Goal: Transaction & Acquisition: Book appointment/travel/reservation

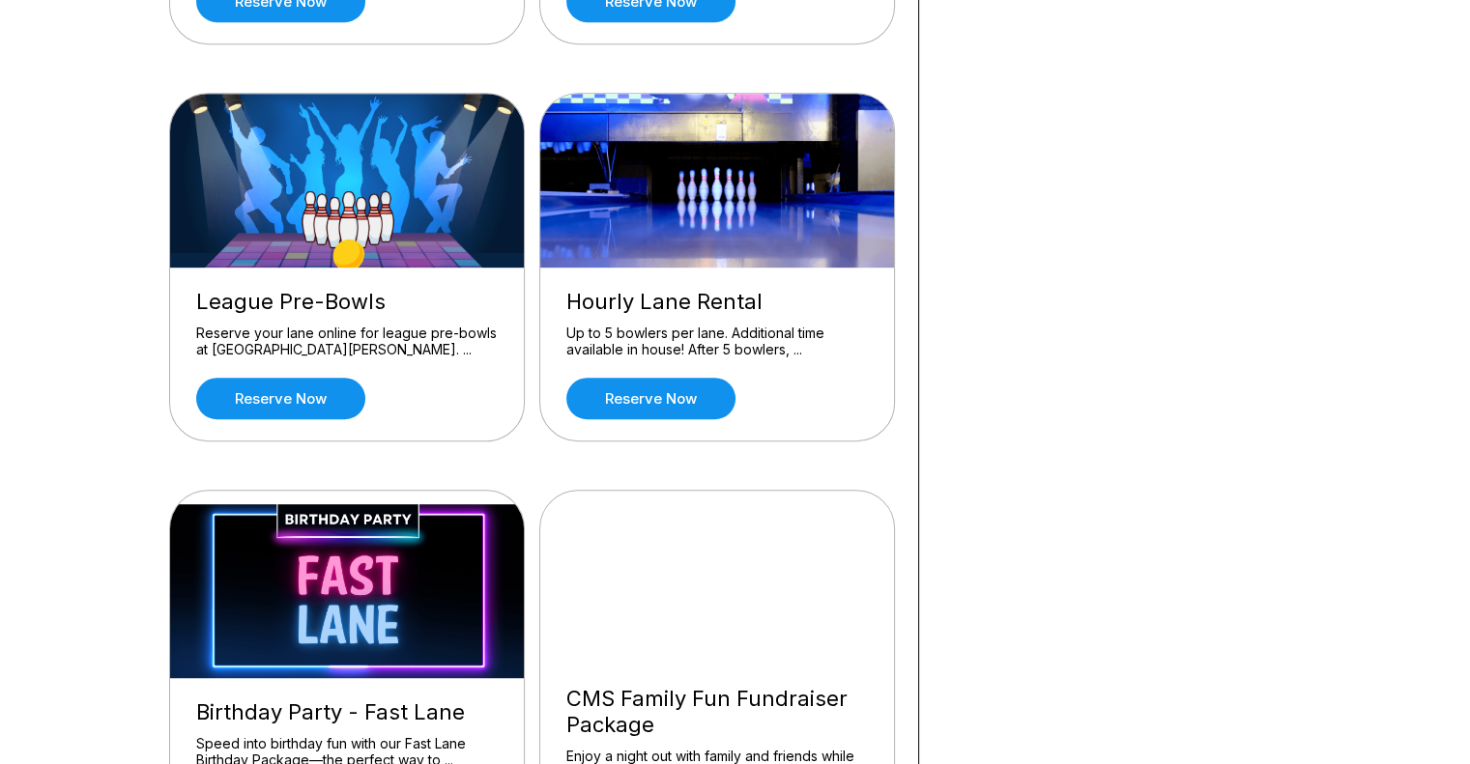
scroll to position [911, 0]
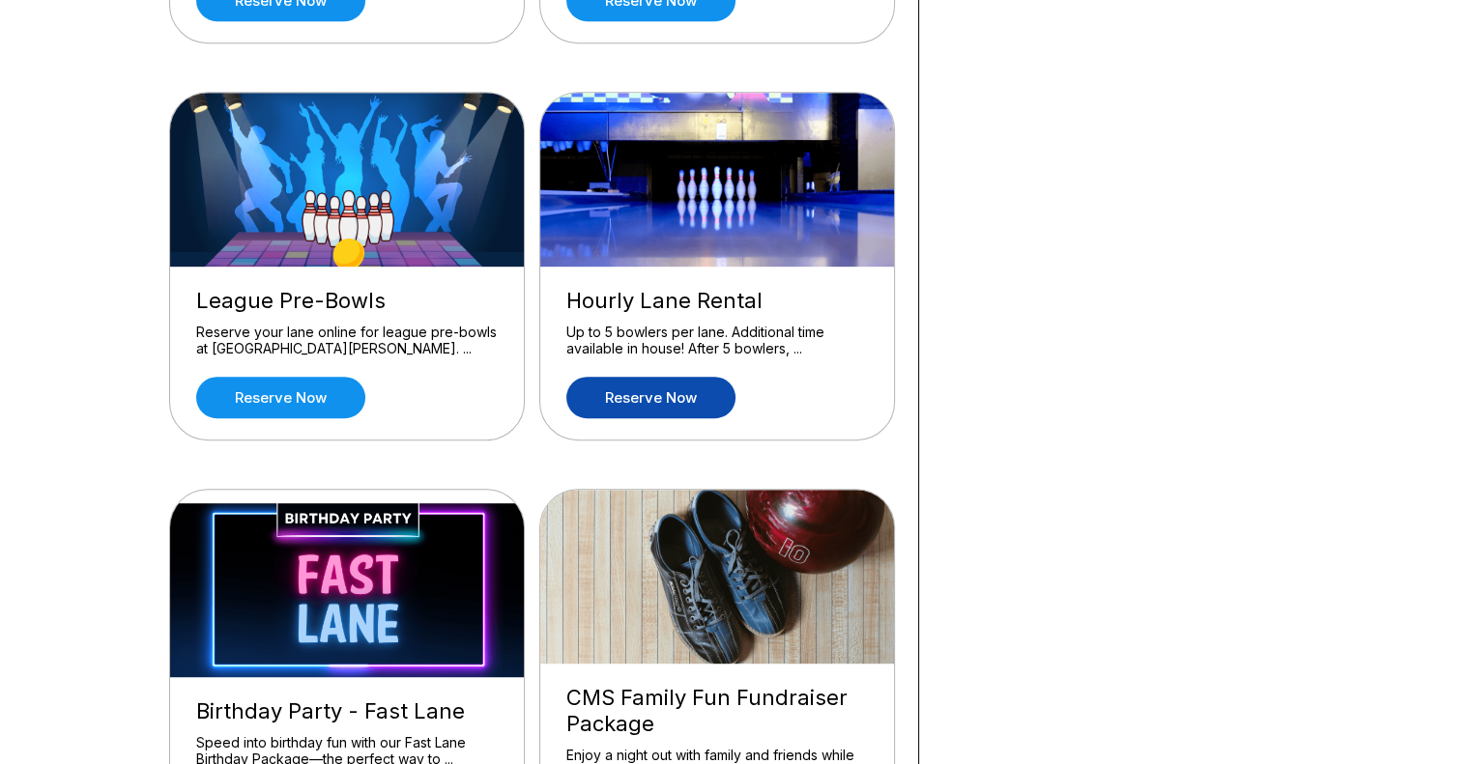
click at [665, 406] on link "Reserve now" at bounding box center [650, 398] width 169 height 42
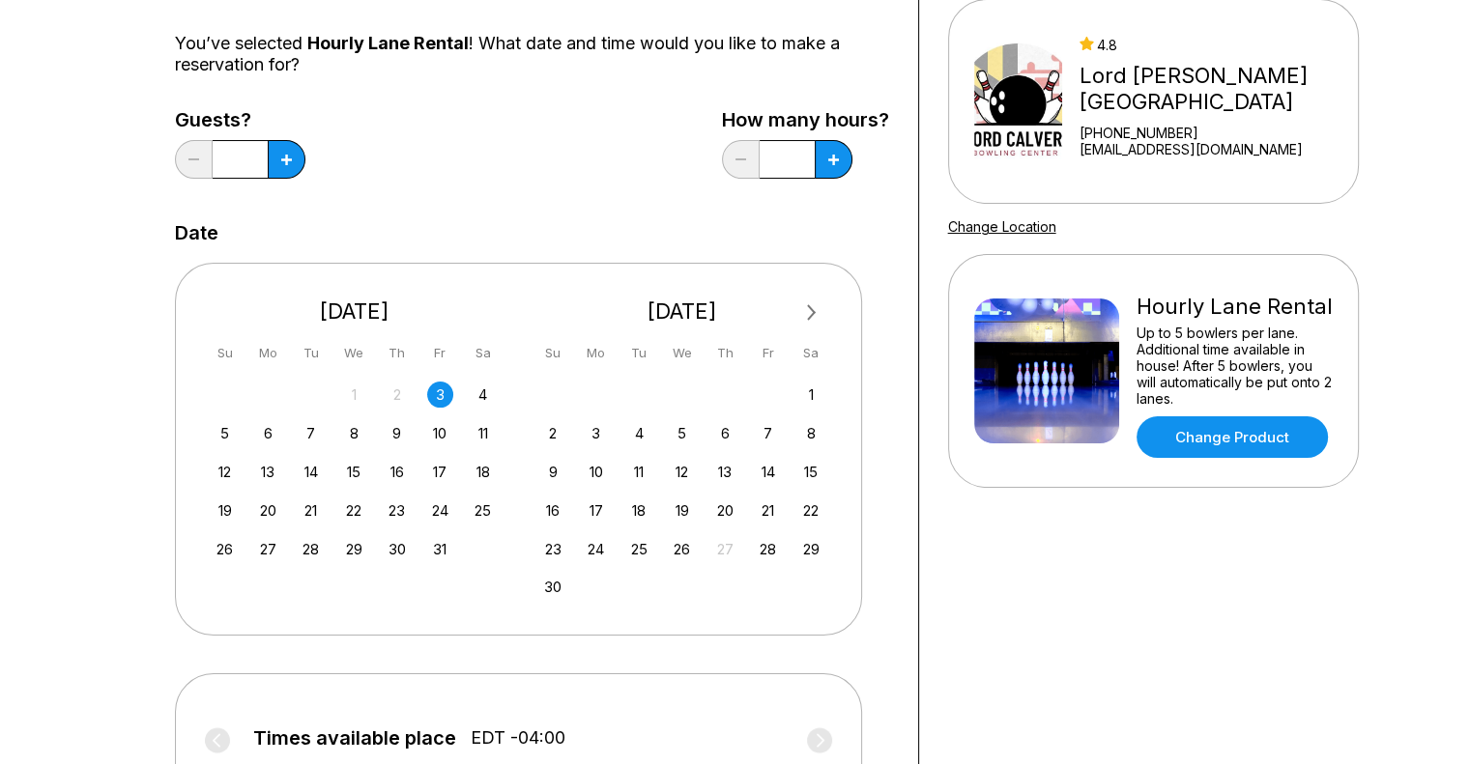
scroll to position [182, 0]
click at [275, 432] on div "6" at bounding box center [268, 432] width 26 height 26
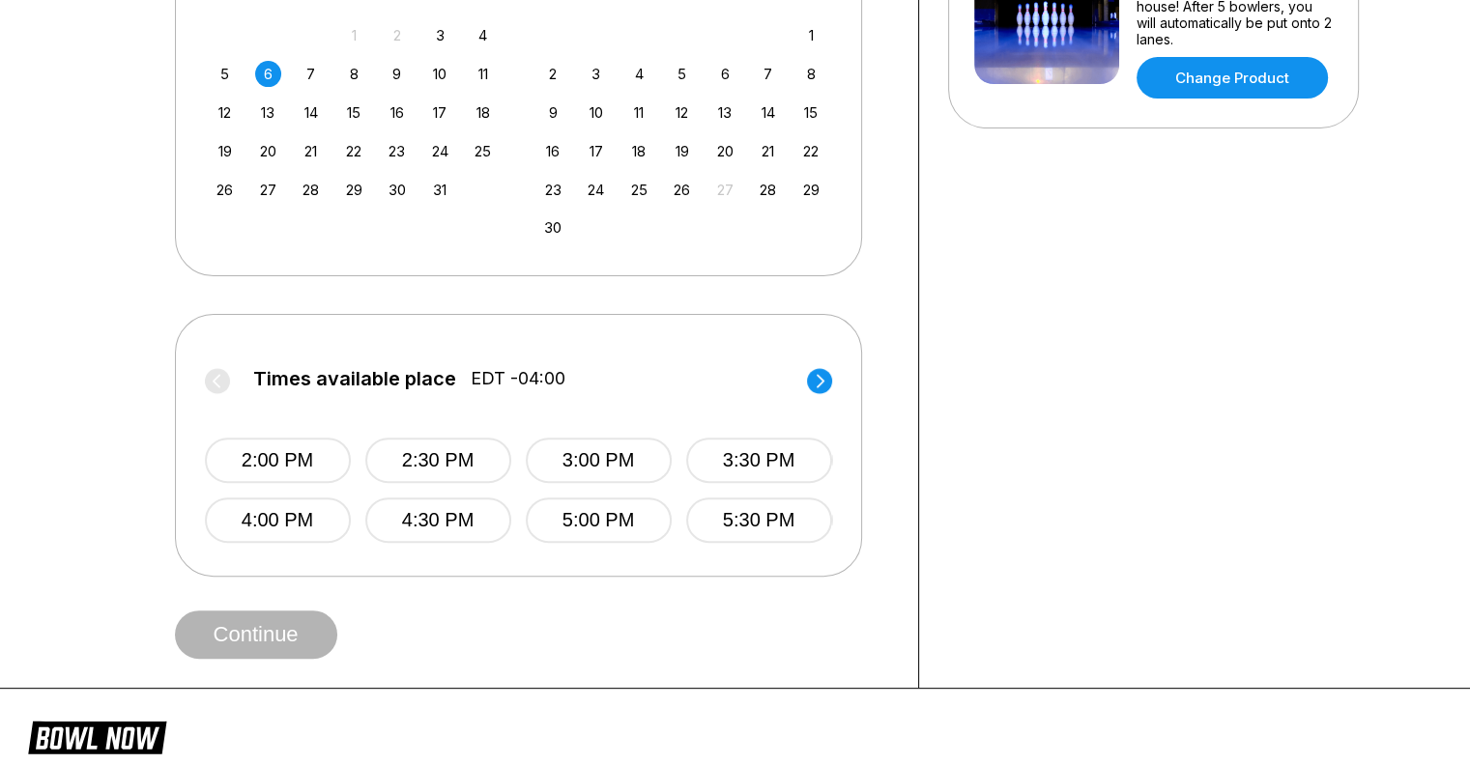
scroll to position [541, 0]
click at [271, 461] on button "2:00 PM" at bounding box center [278, 459] width 146 height 45
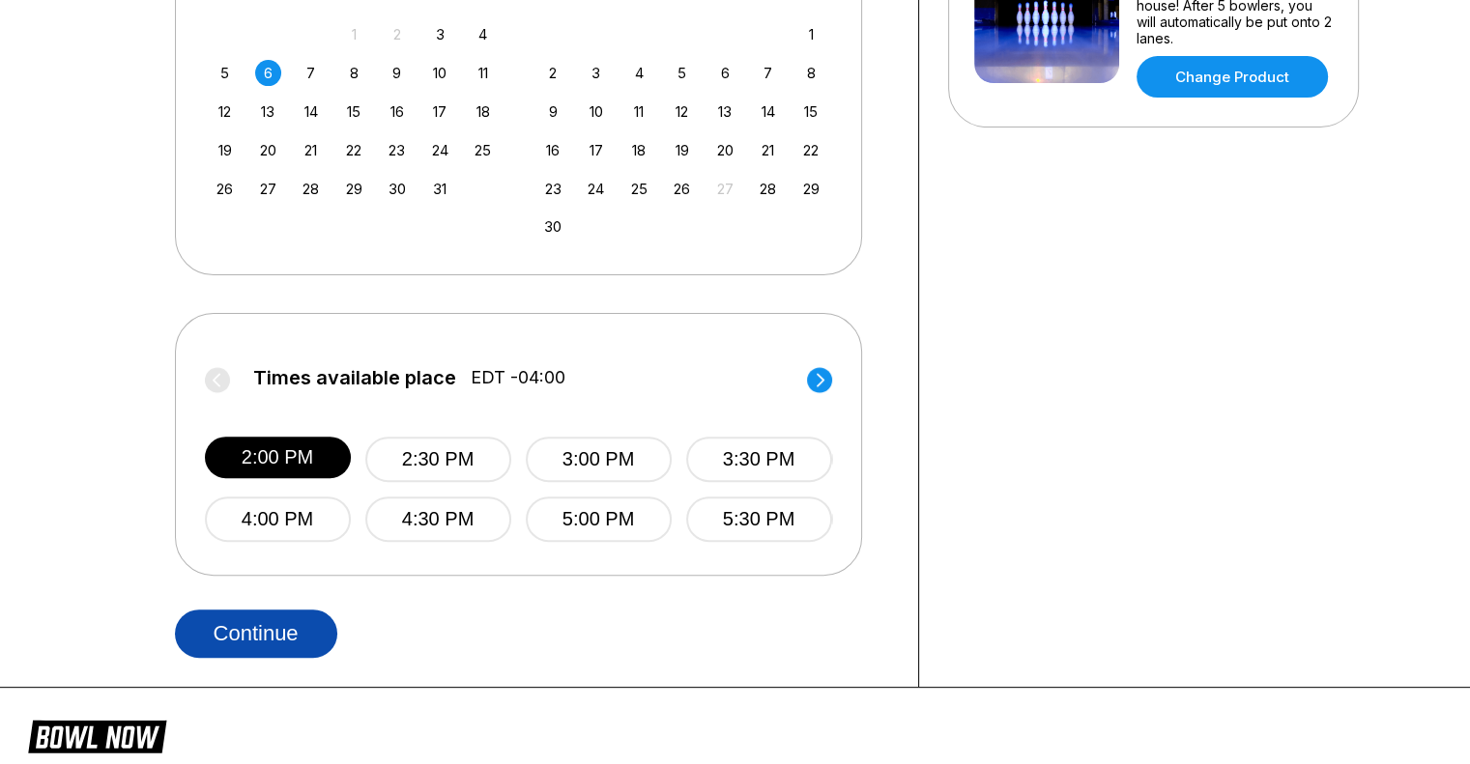
click at [264, 629] on button "Continue" at bounding box center [256, 634] width 162 height 48
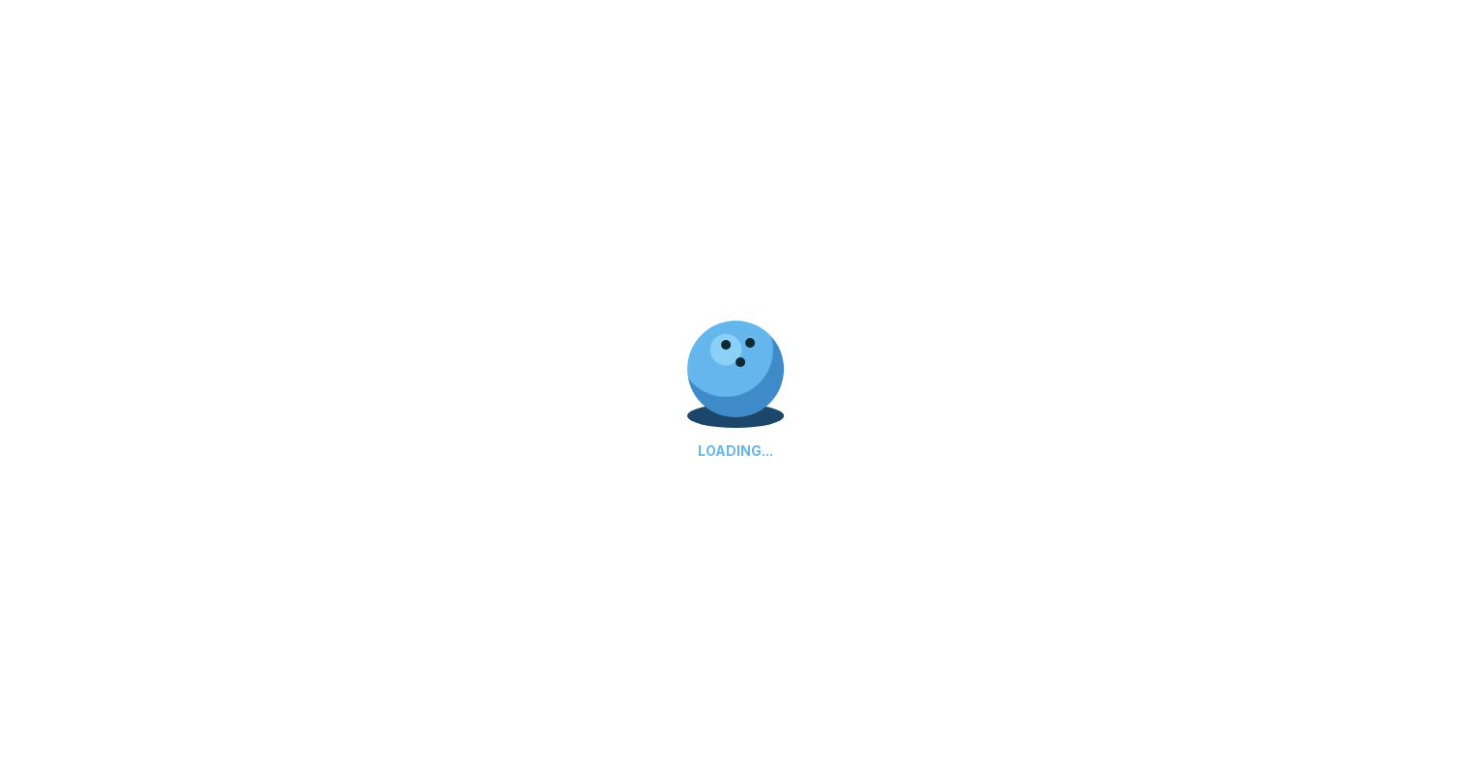
select select "**"
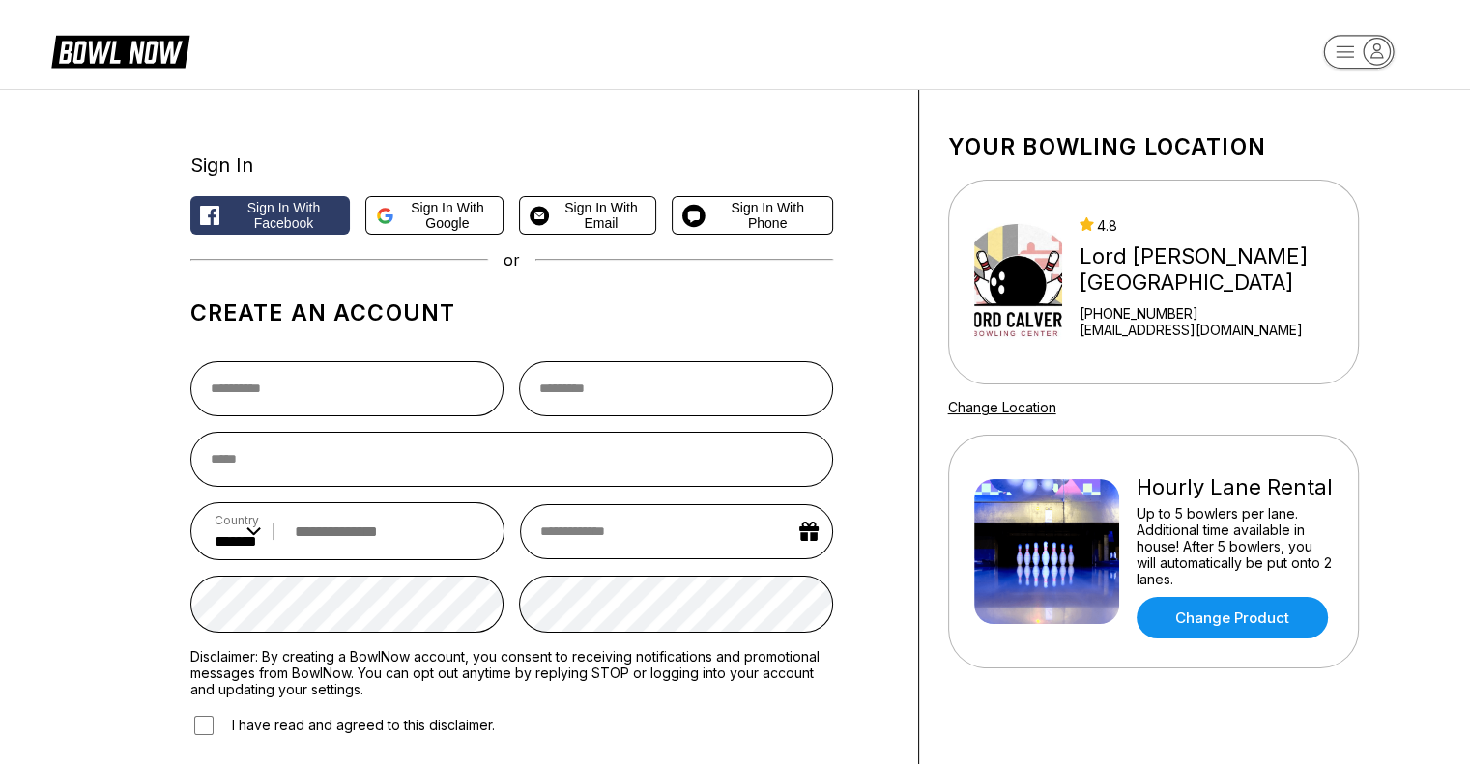
scroll to position [286, 0]
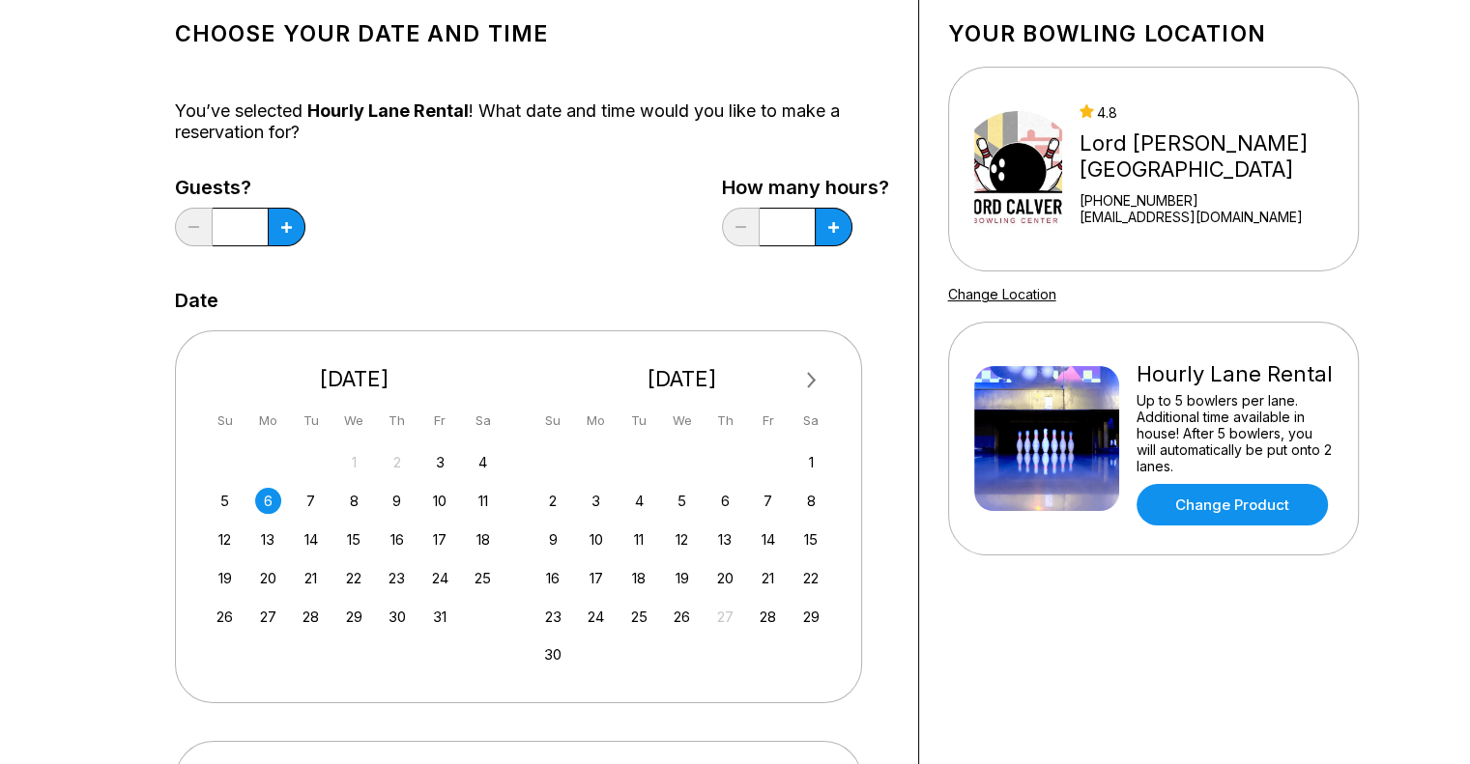
scroll to position [114, 0]
click at [289, 221] on icon at bounding box center [286, 226] width 11 height 11
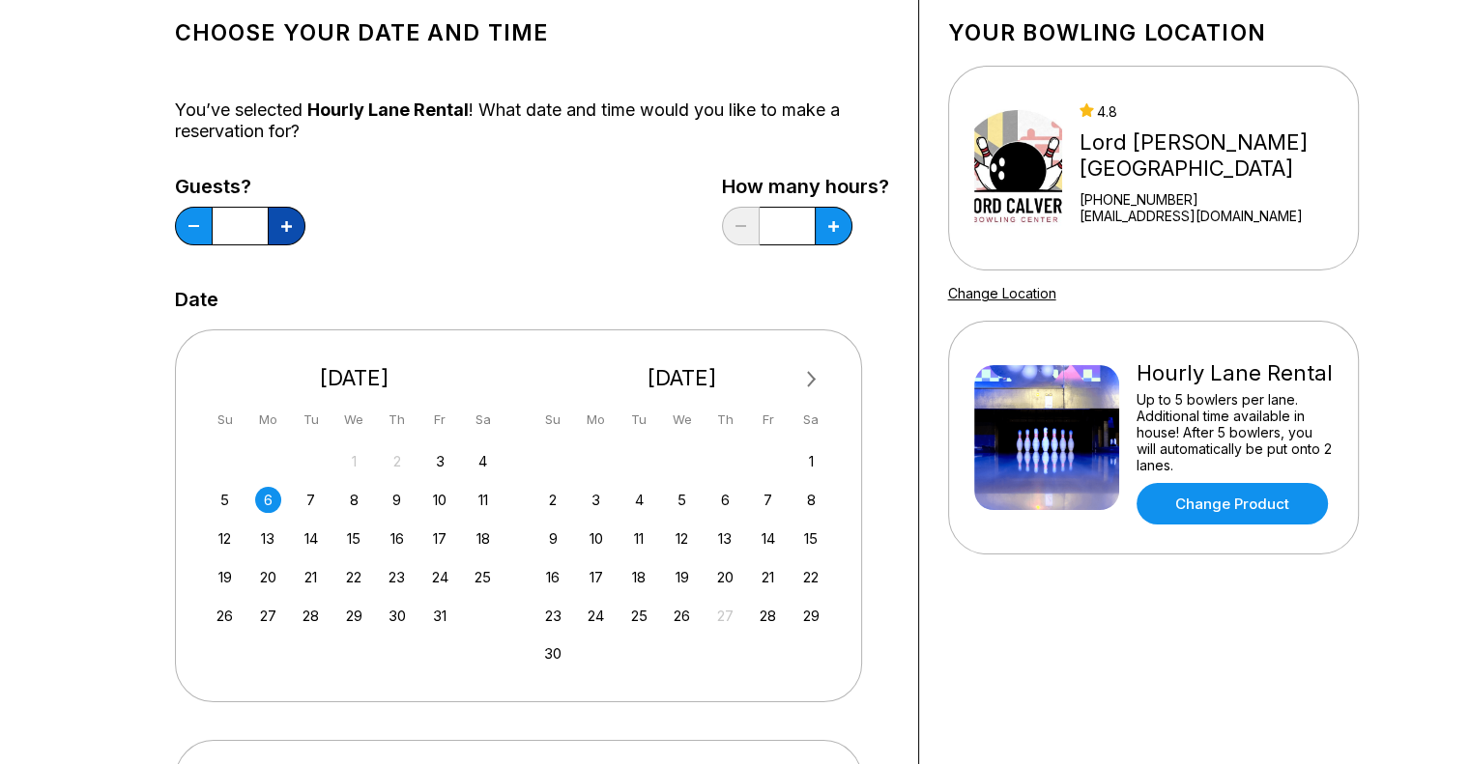
type input "*"
click at [844, 226] on button at bounding box center [834, 226] width 38 height 39
click at [844, 231] on button at bounding box center [834, 226] width 38 height 39
type input "*"
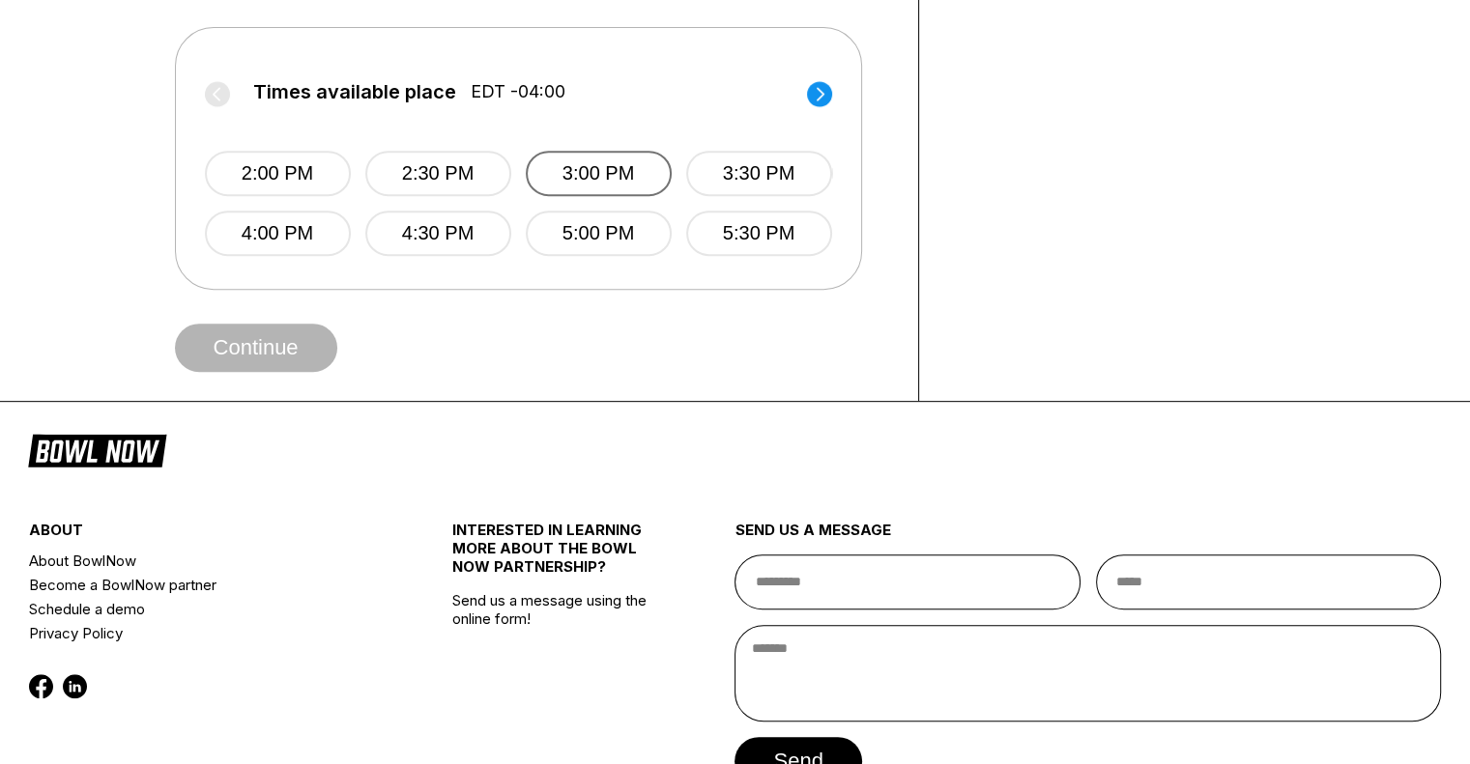
scroll to position [828, 0]
click at [451, 162] on button "2:30 PM" at bounding box center [438, 172] width 146 height 45
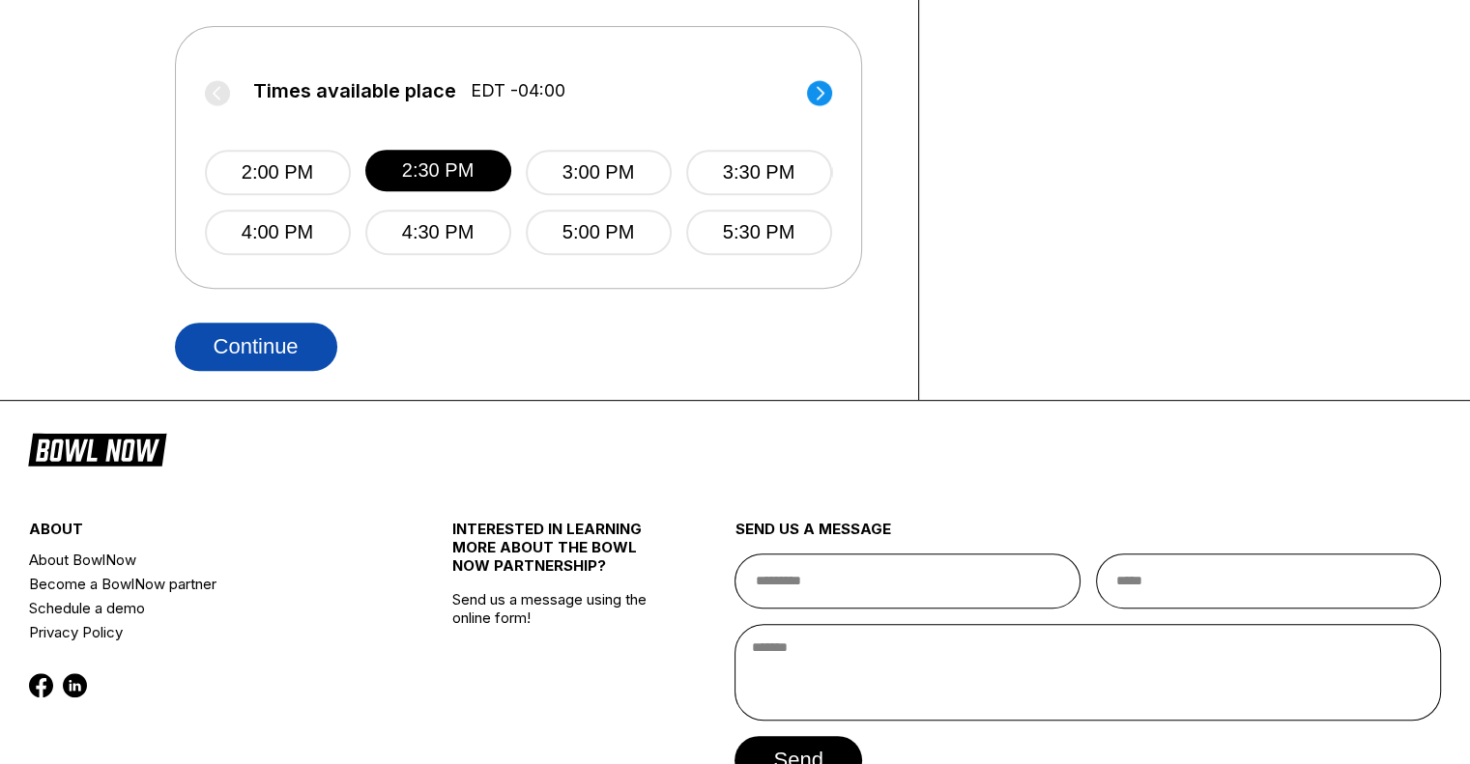
click at [241, 341] on button "Continue" at bounding box center [256, 347] width 162 height 48
select select "**"
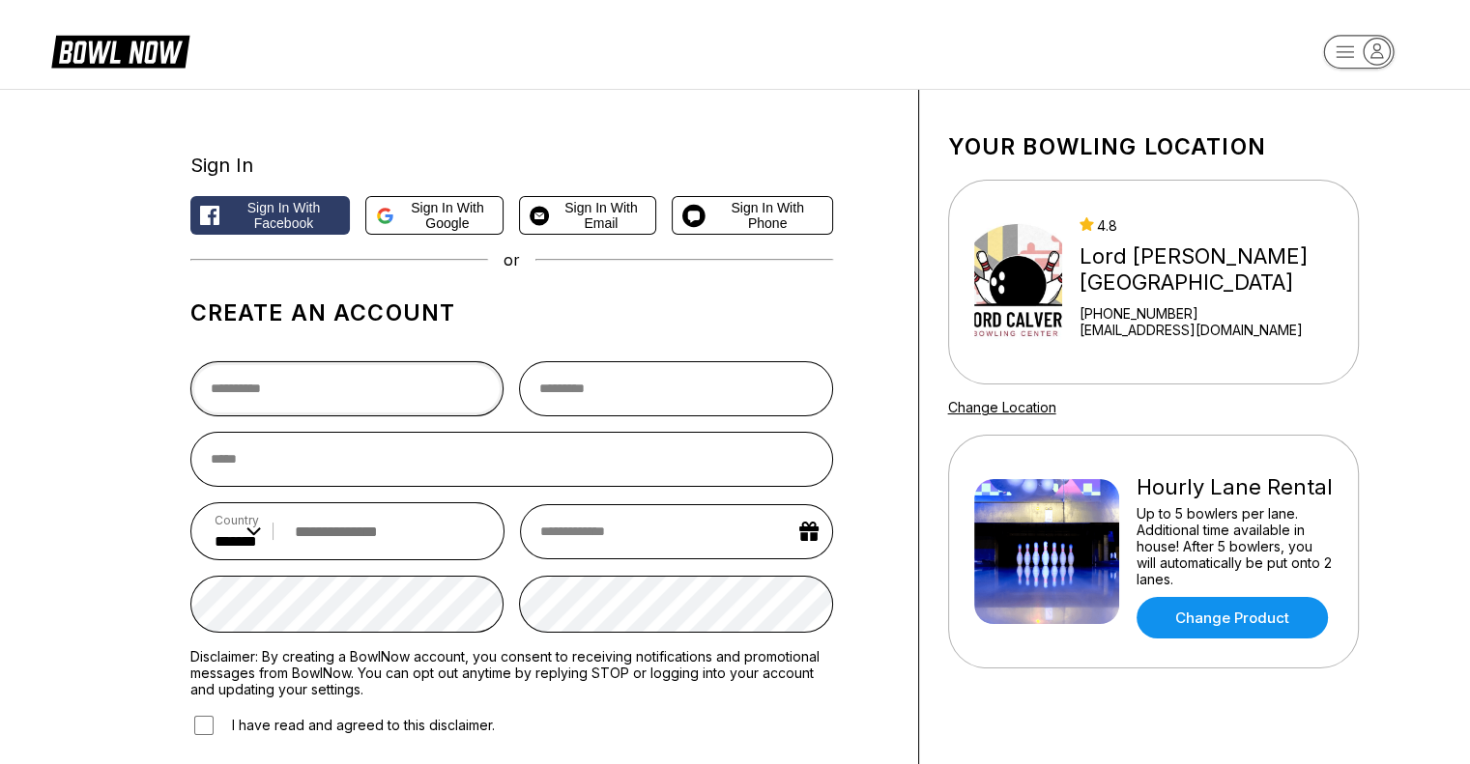
click at [261, 386] on input "text" at bounding box center [347, 388] width 314 height 55
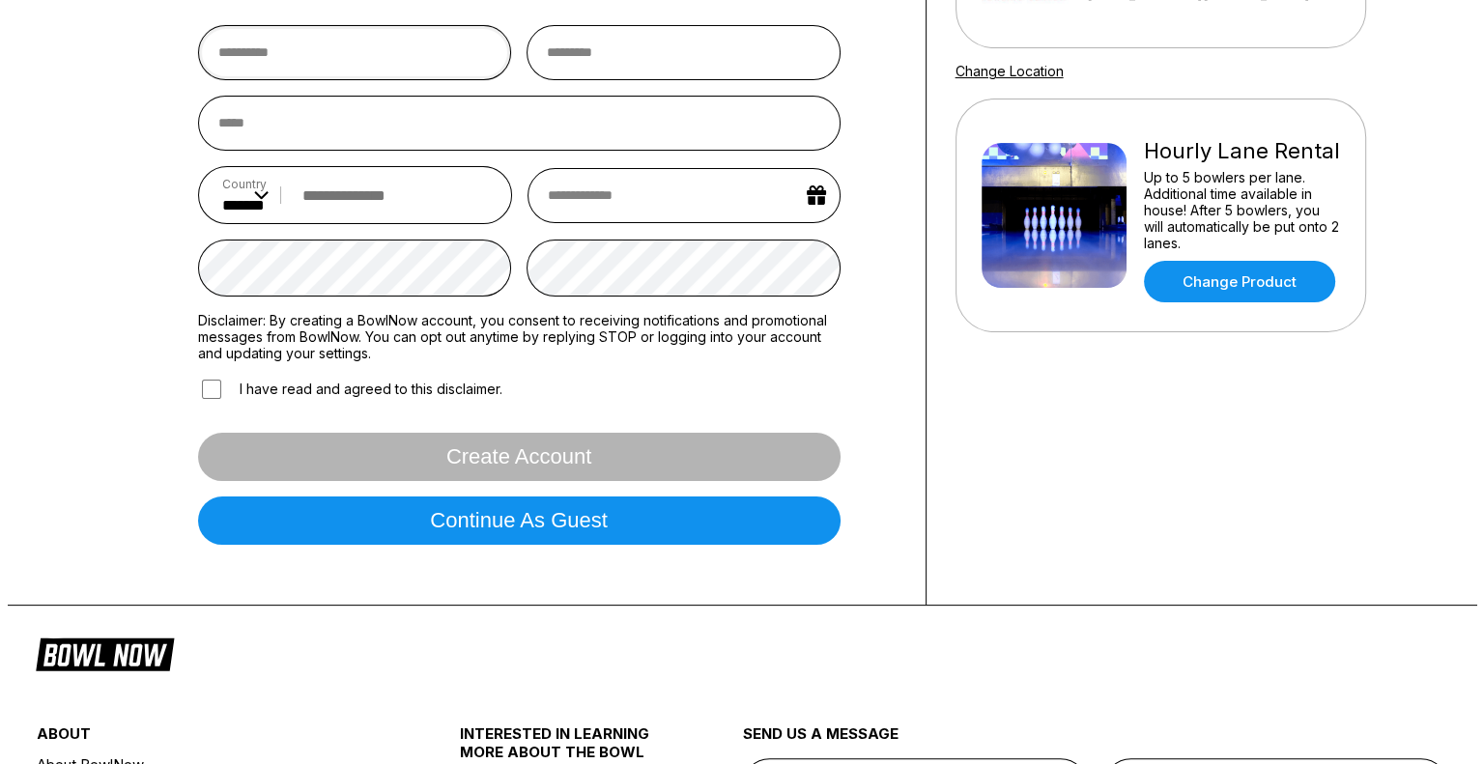
scroll to position [340, 0]
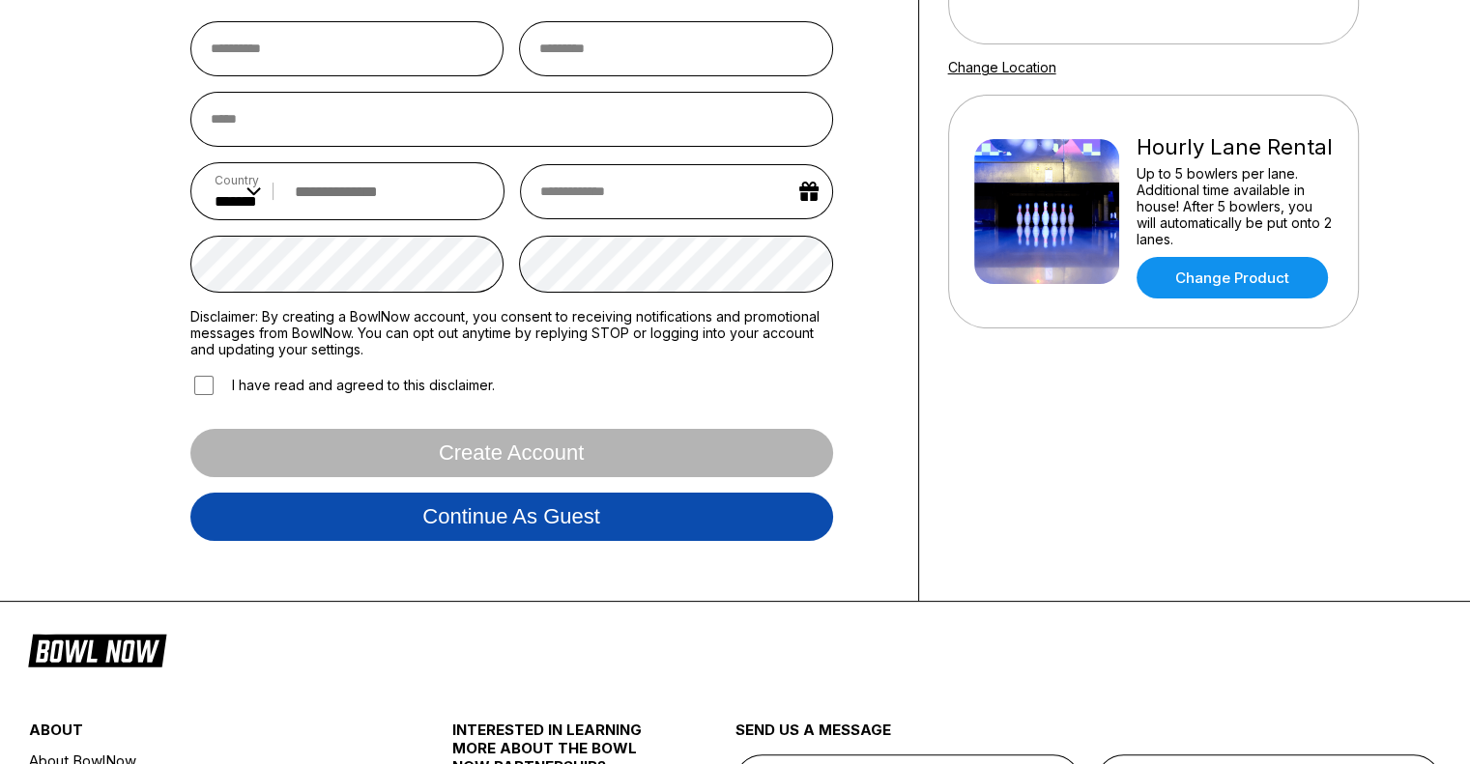
click at [499, 531] on button "Continue as guest" at bounding box center [511, 517] width 643 height 48
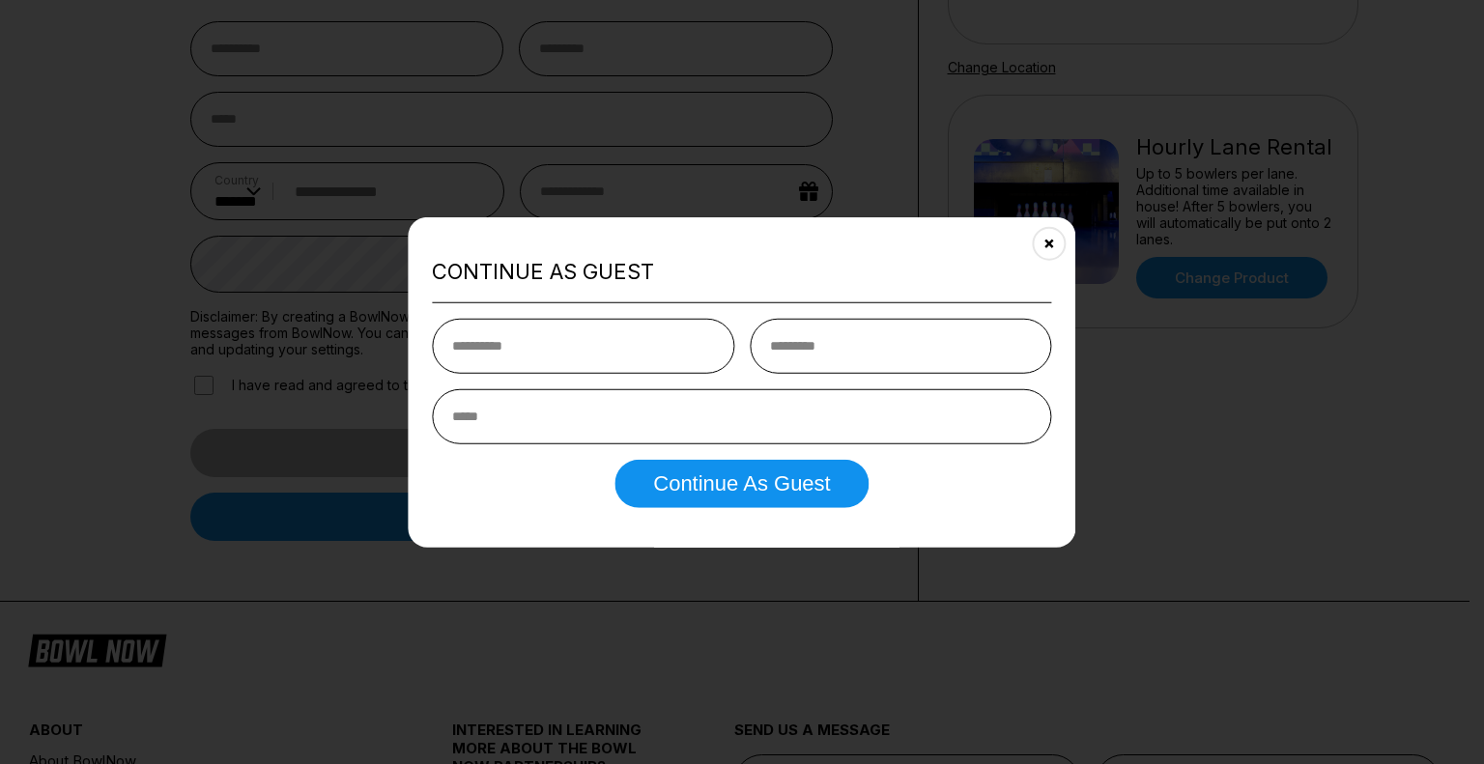
click at [535, 338] on input "text" at bounding box center [583, 346] width 302 height 55
type input "*******"
click at [777, 350] on input "**********" at bounding box center [901, 346] width 302 height 55
type input "*********"
click at [578, 409] on input "email" at bounding box center [741, 416] width 619 height 55
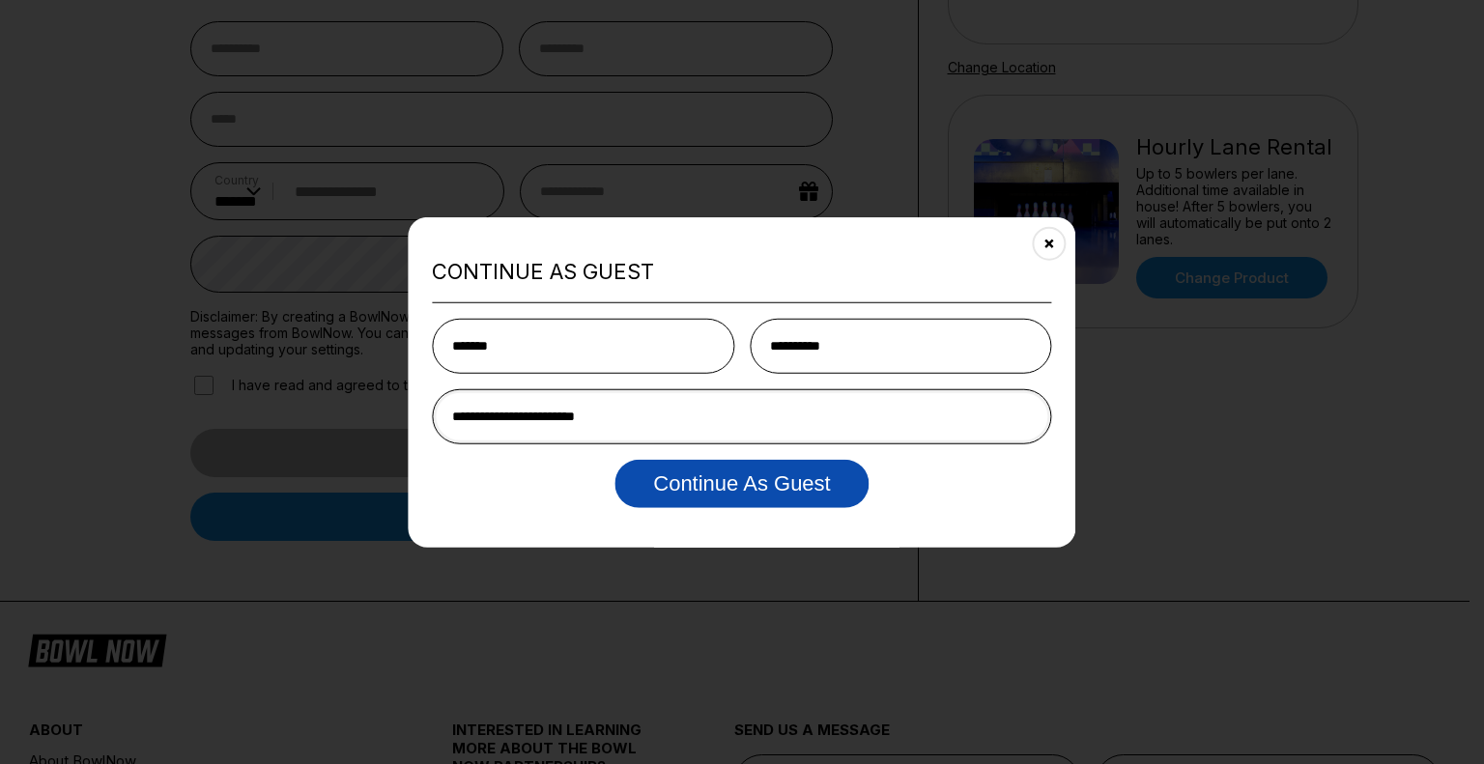
type input "**********"
click at [665, 477] on button "Continue as Guest" at bounding box center [742, 484] width 254 height 48
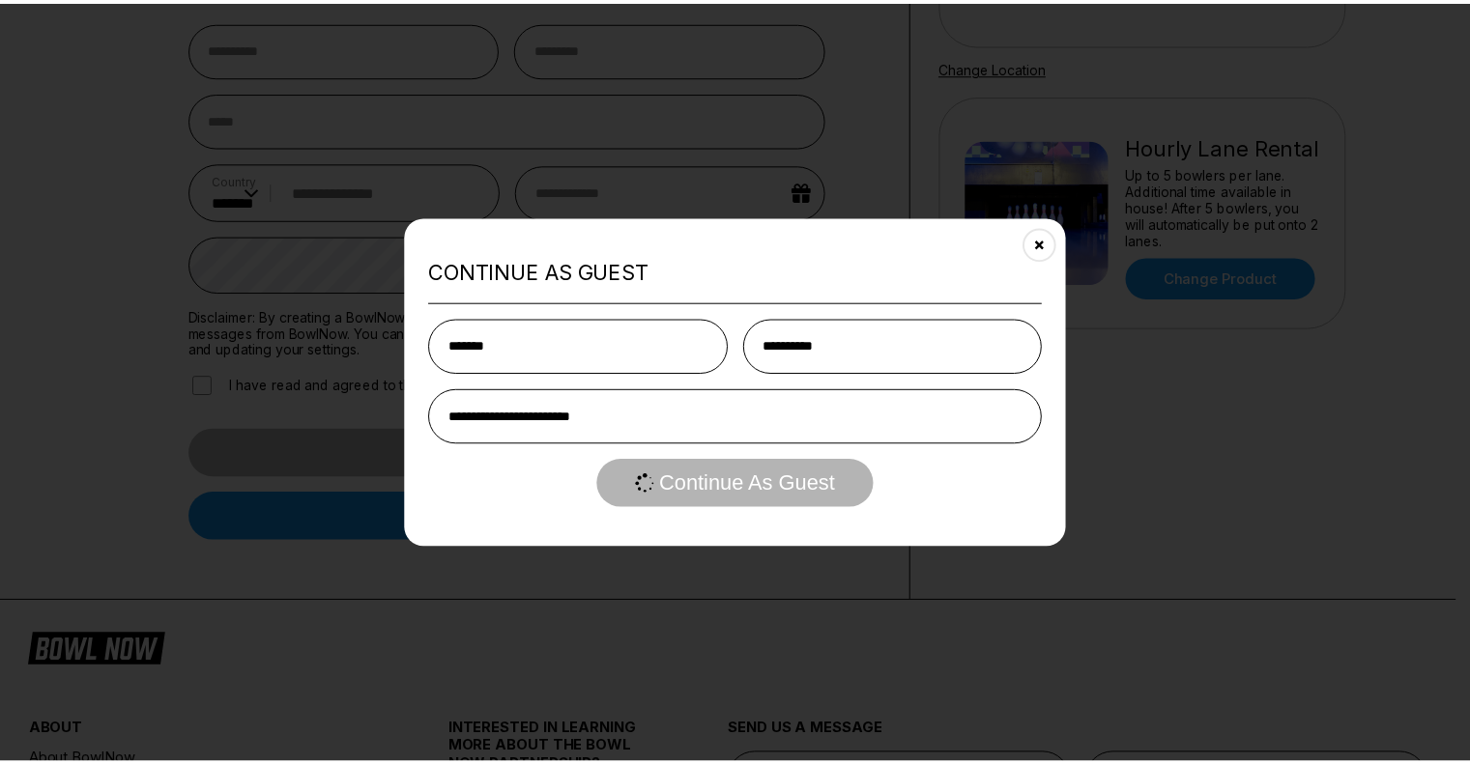
scroll to position [0, 0]
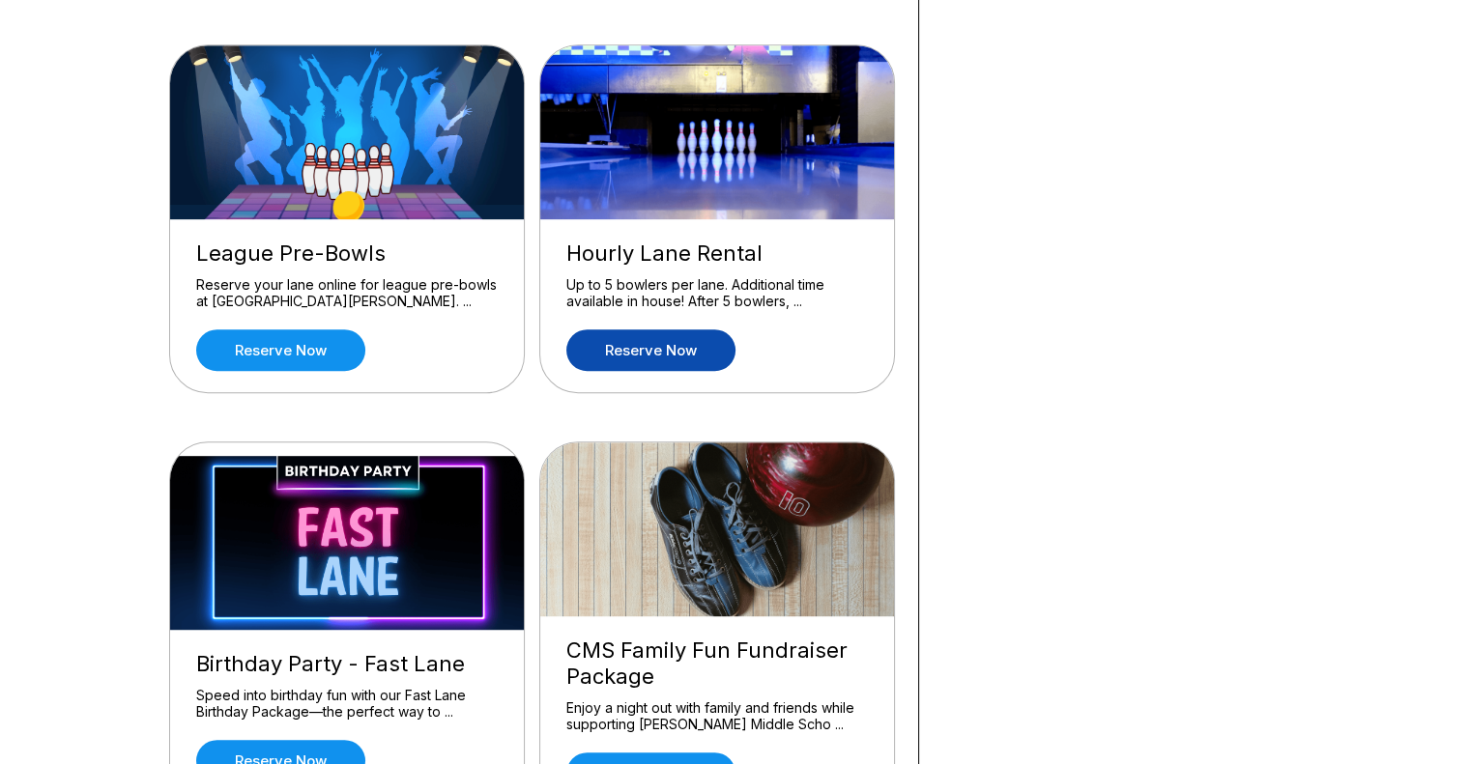
scroll to position [946, 0]
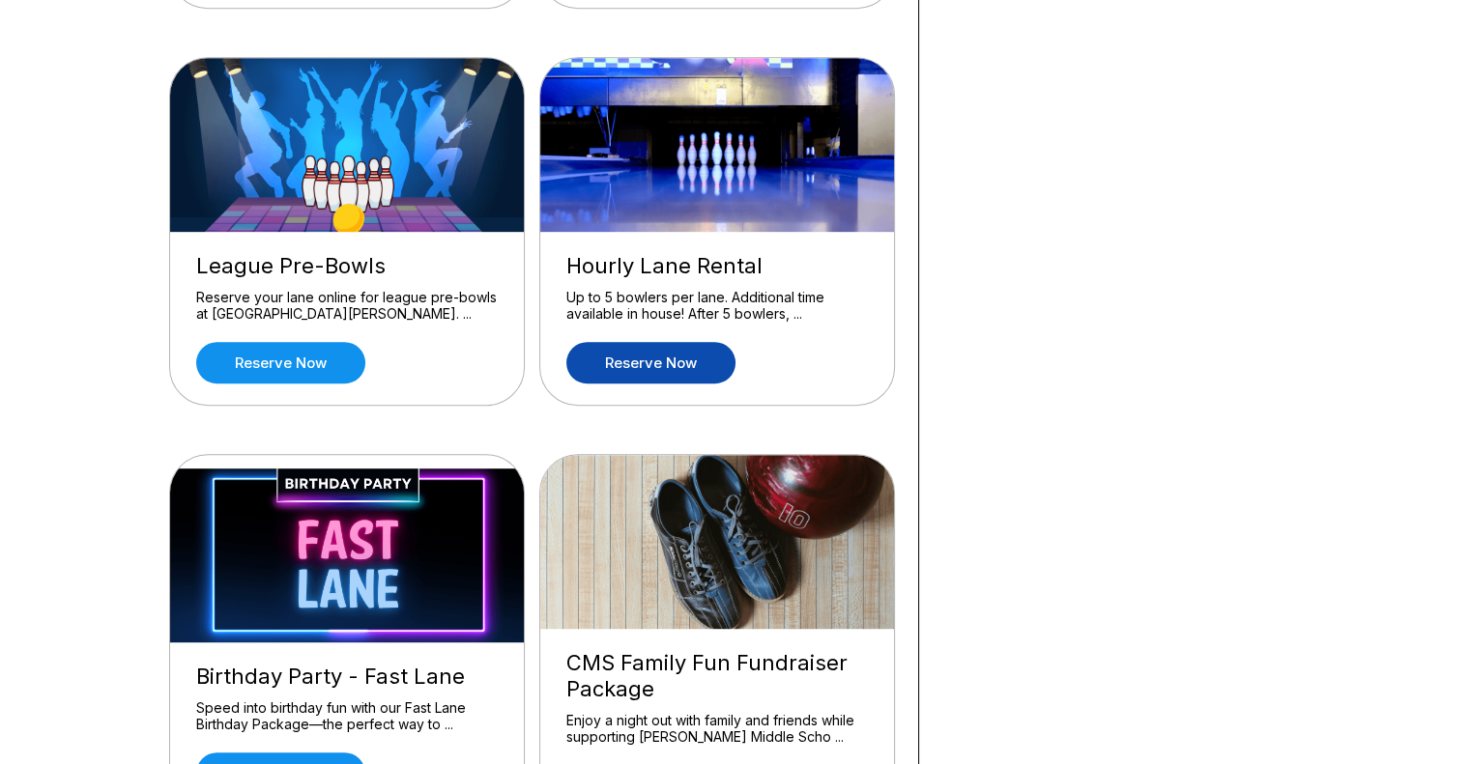
click at [652, 355] on link "Reserve now" at bounding box center [650, 363] width 169 height 42
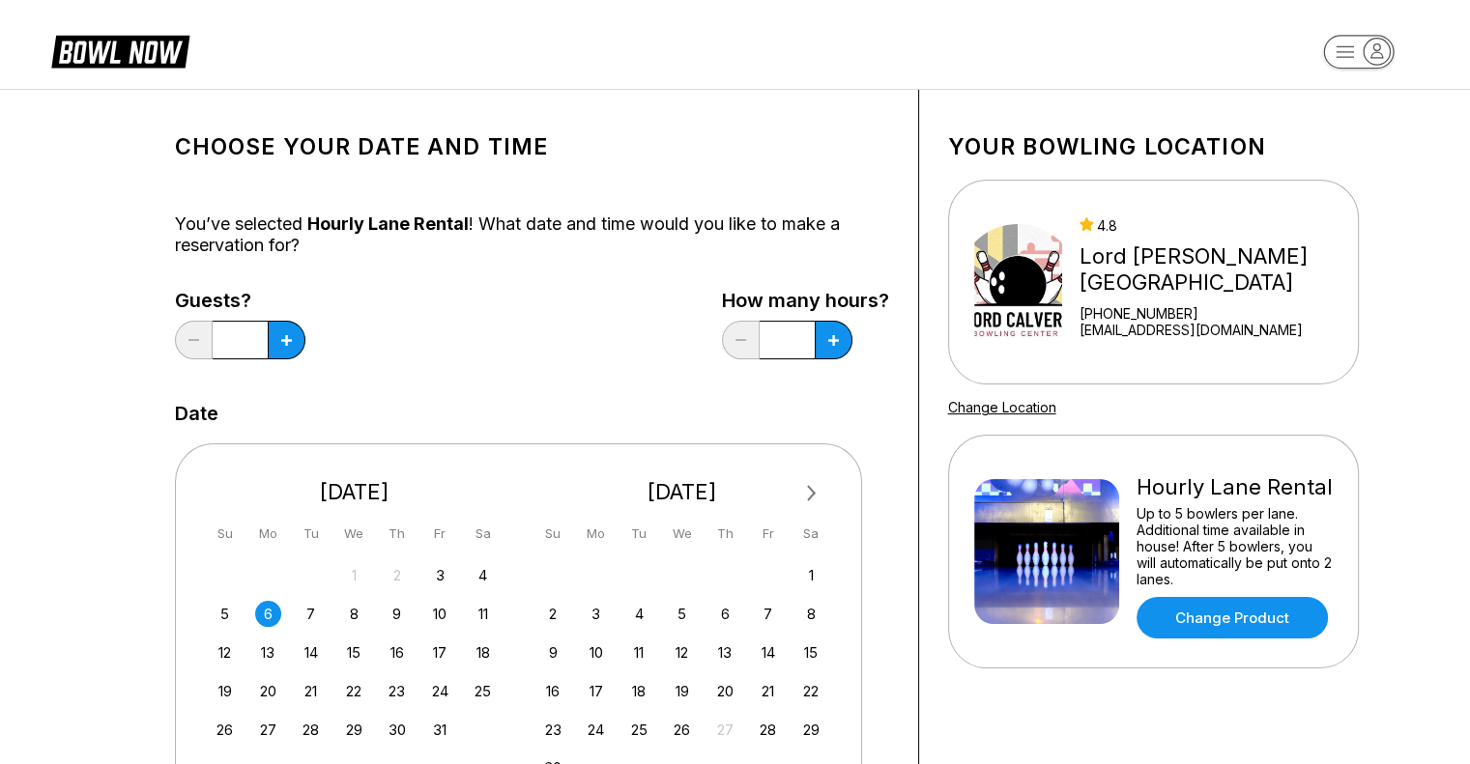
click at [1365, 44] on icon "button" at bounding box center [1377, 52] width 26 height 26
click at [803, 138] on h1 "Choose your Date and time" at bounding box center [532, 146] width 714 height 27
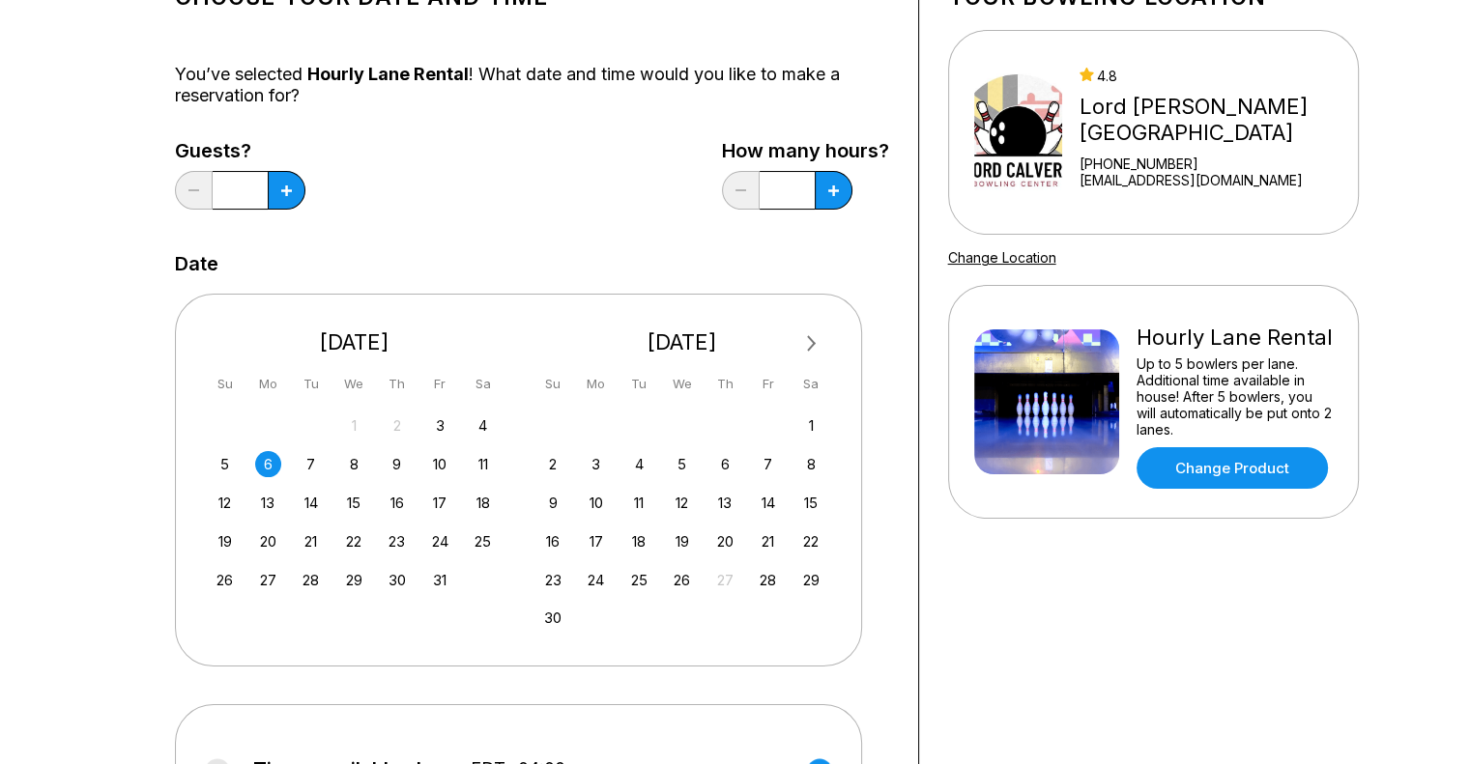
scroll to position [116, 0]
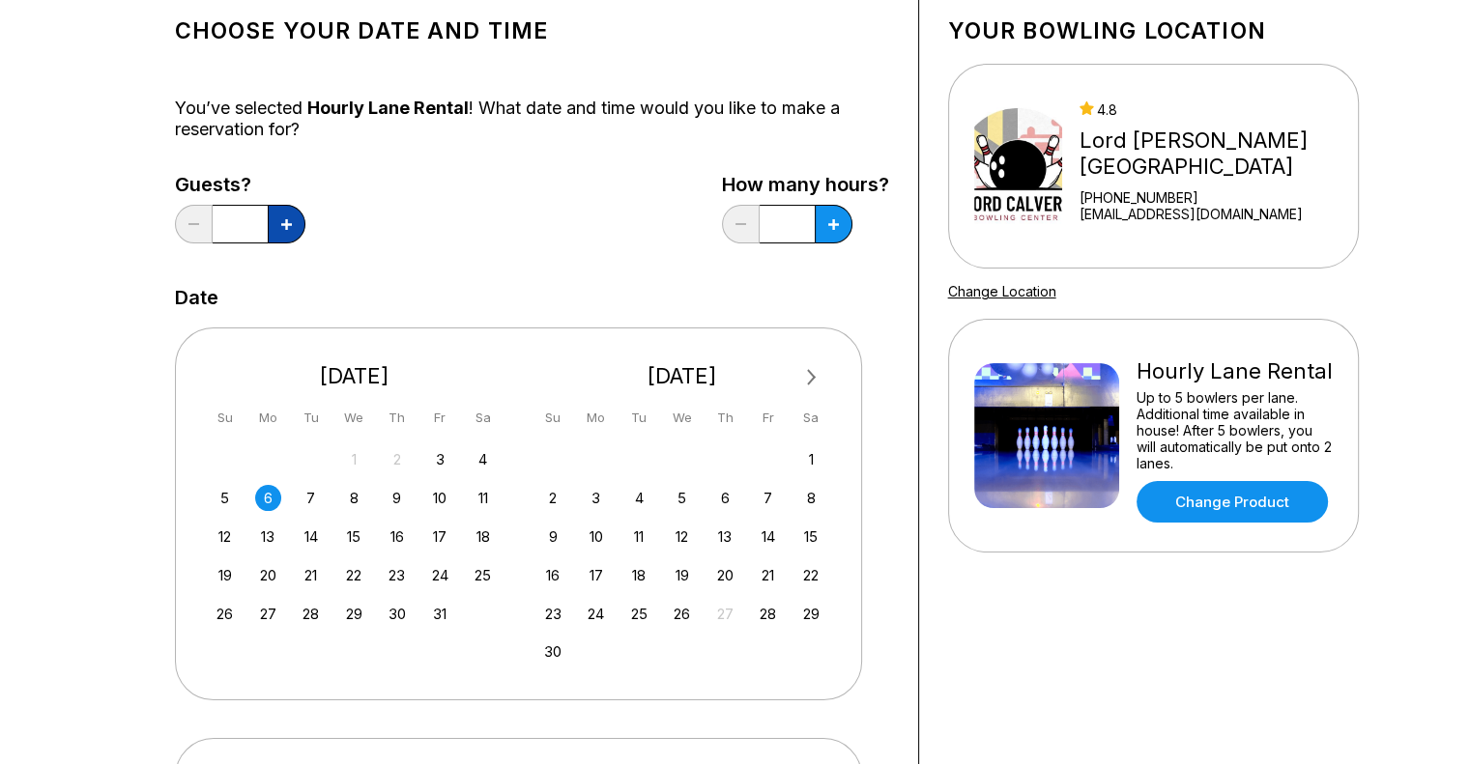
click at [279, 228] on button at bounding box center [287, 224] width 38 height 39
type input "*"
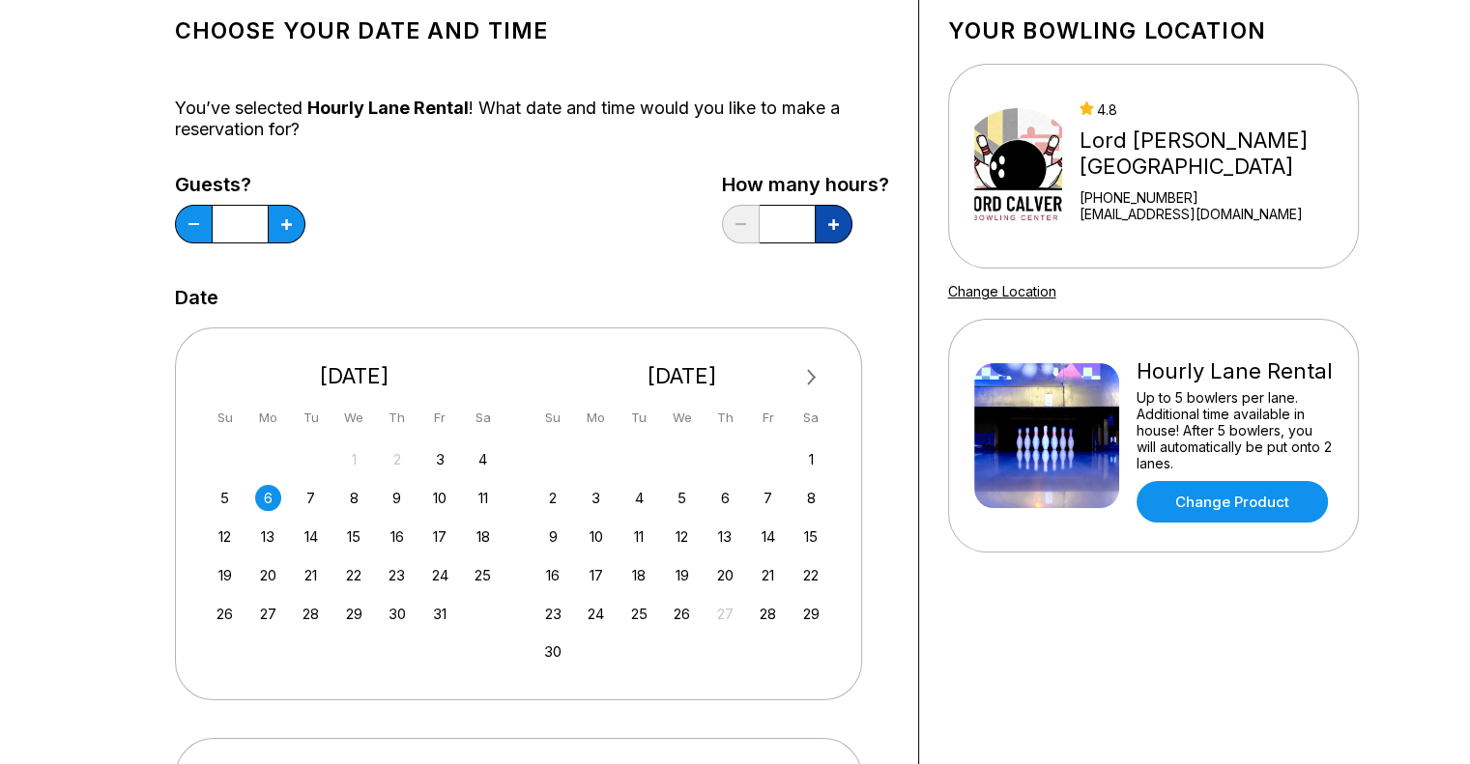
click at [838, 223] on icon at bounding box center [833, 224] width 11 height 11
type input "*"
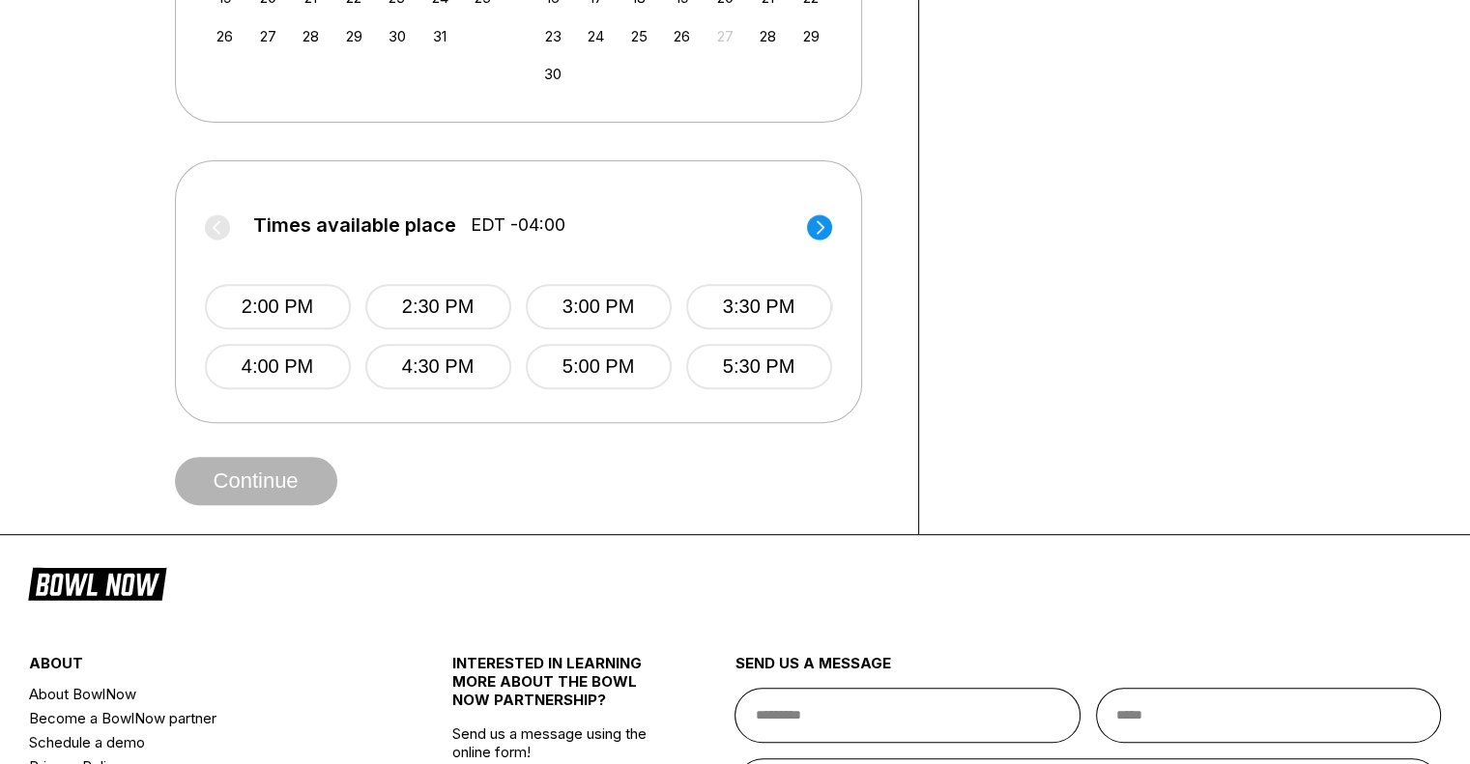
scroll to position [738, 0]
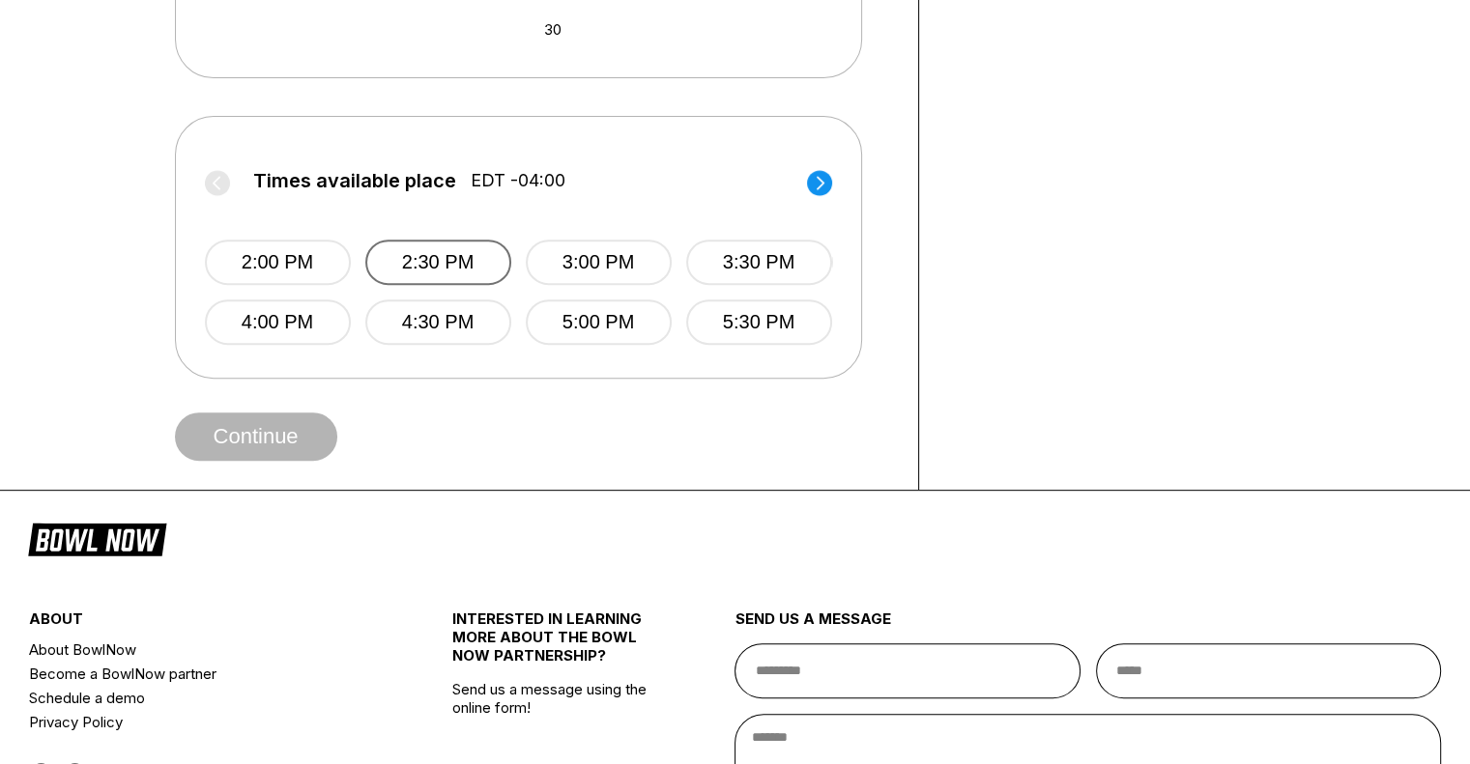
click at [450, 273] on button "2:30 PM" at bounding box center [438, 262] width 146 height 45
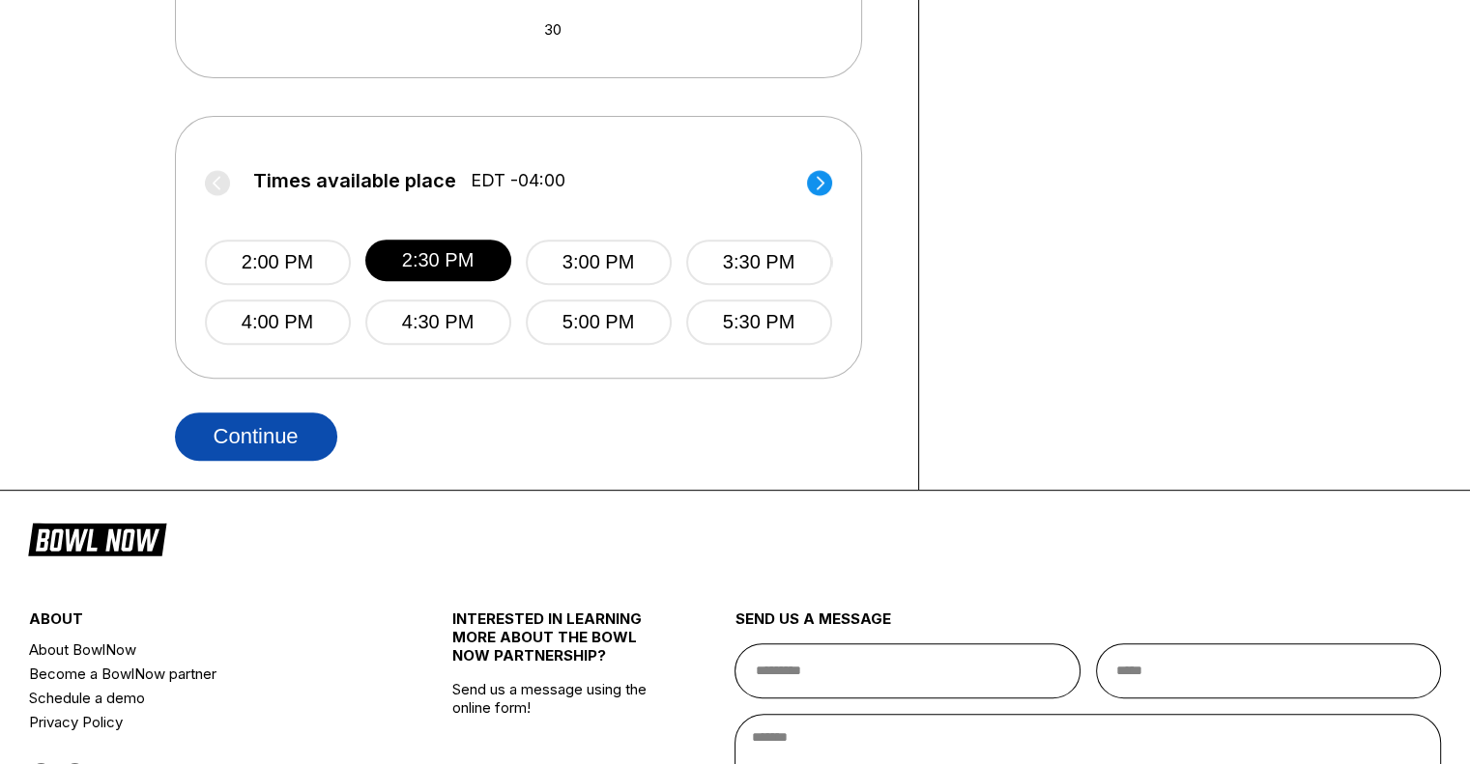
click at [263, 425] on button "Continue" at bounding box center [256, 437] width 162 height 48
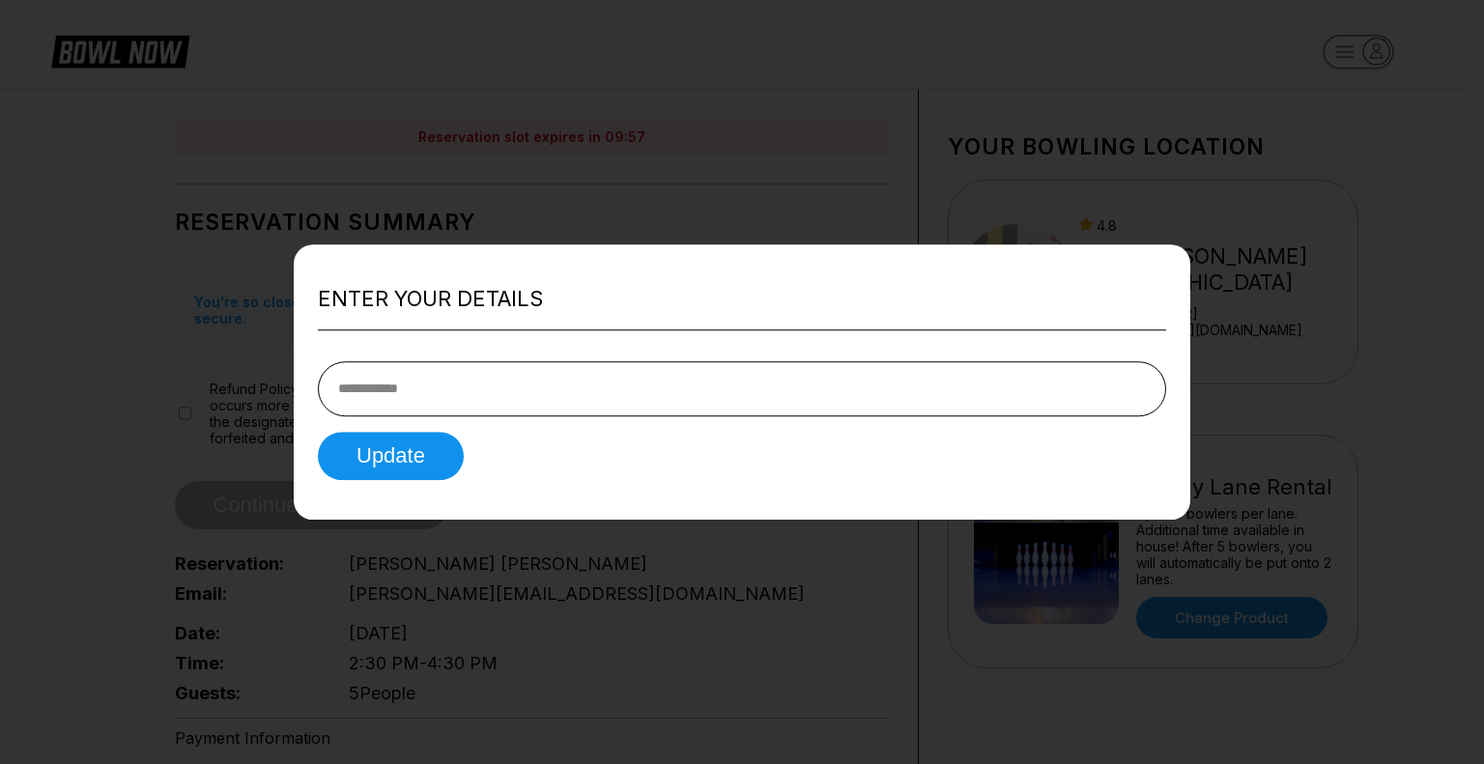
click at [364, 408] on input "tel" at bounding box center [742, 388] width 848 height 55
type input "**********"
click at [387, 464] on button "Update" at bounding box center [391, 456] width 146 height 48
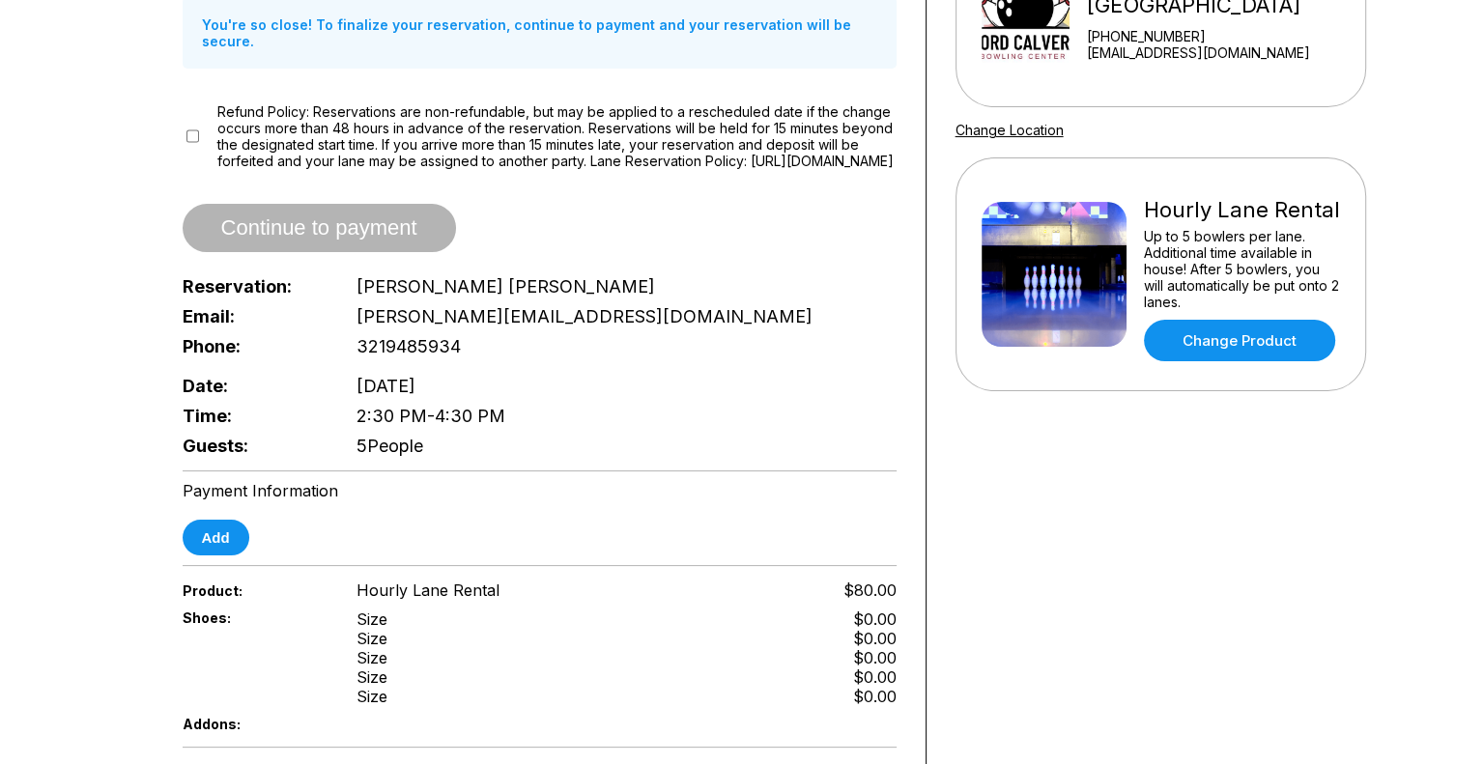
scroll to position [213, 0]
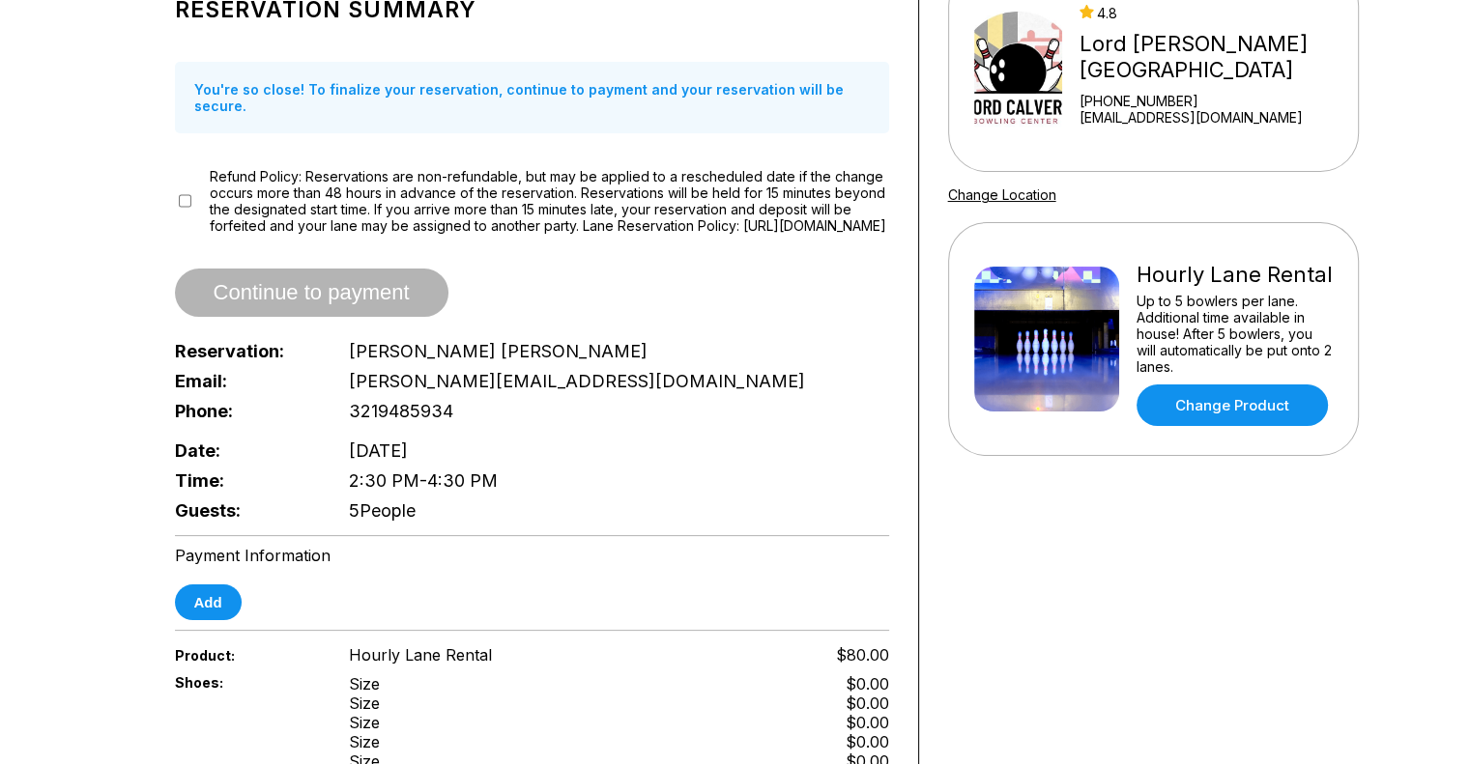
click at [329, 300] on span "Continue to payment" at bounding box center [311, 293] width 273 height 19
click at [191, 617] on button "Add" at bounding box center [208, 603] width 67 height 36
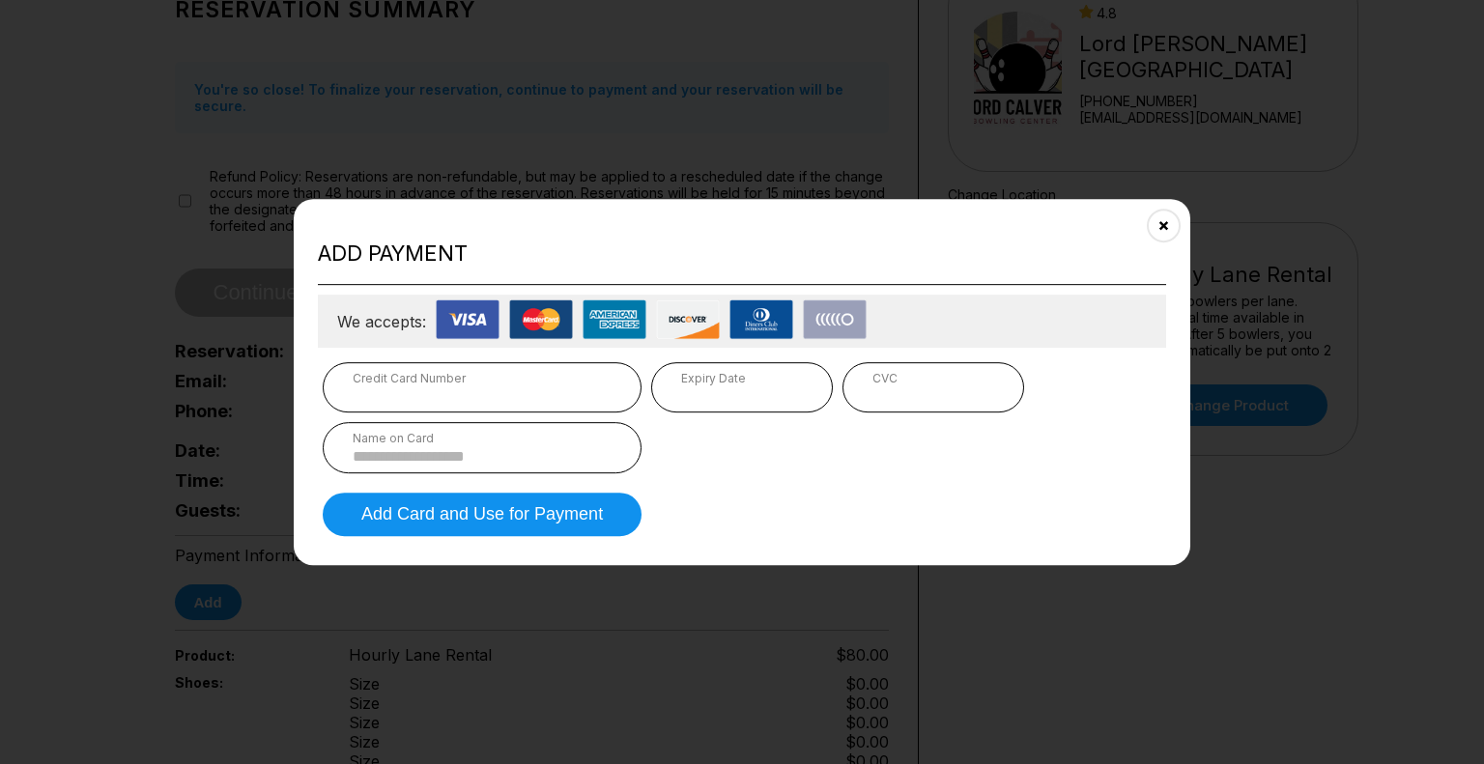
scroll to position [1174, 0]
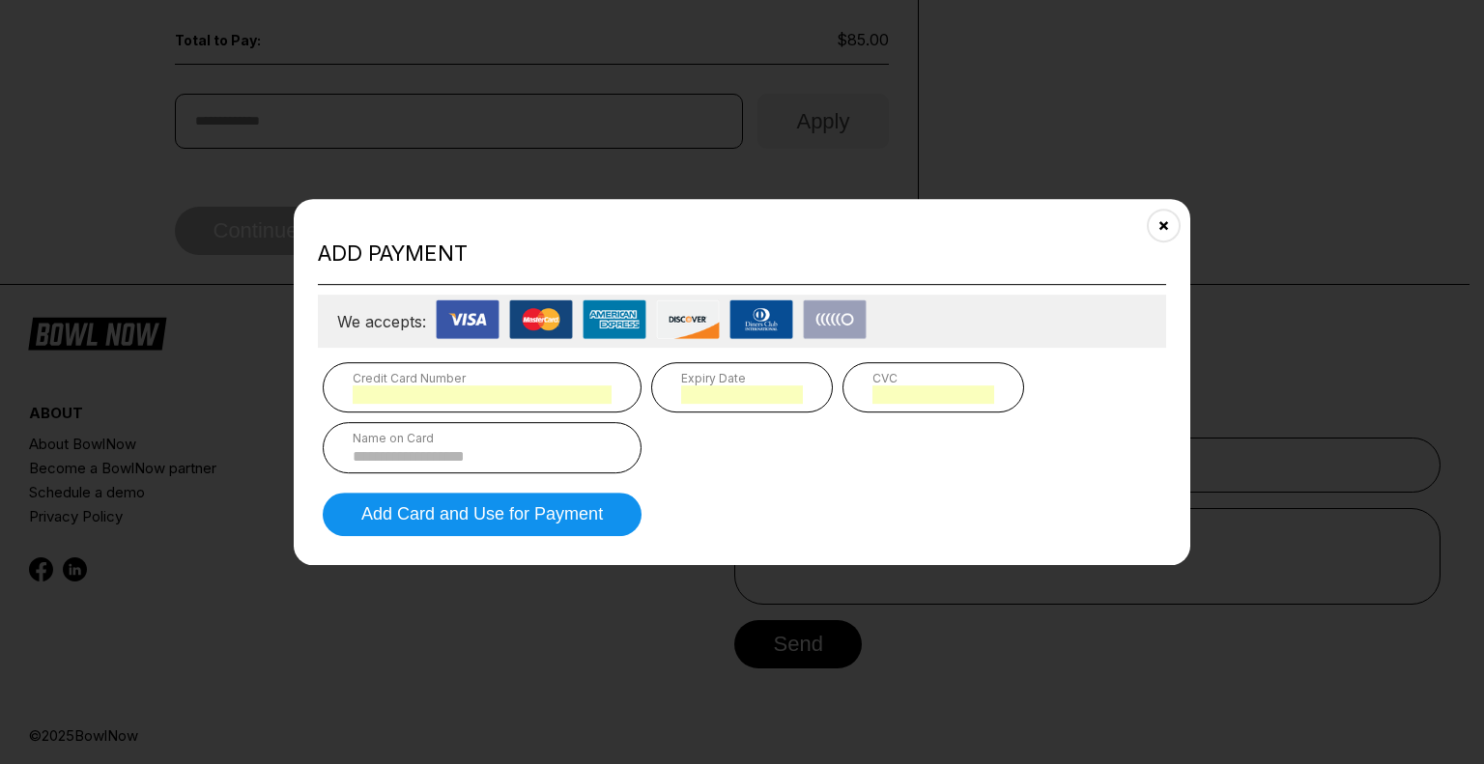
click at [425, 448] on input at bounding box center [482, 456] width 259 height 16
type input "**********"
type input "*"
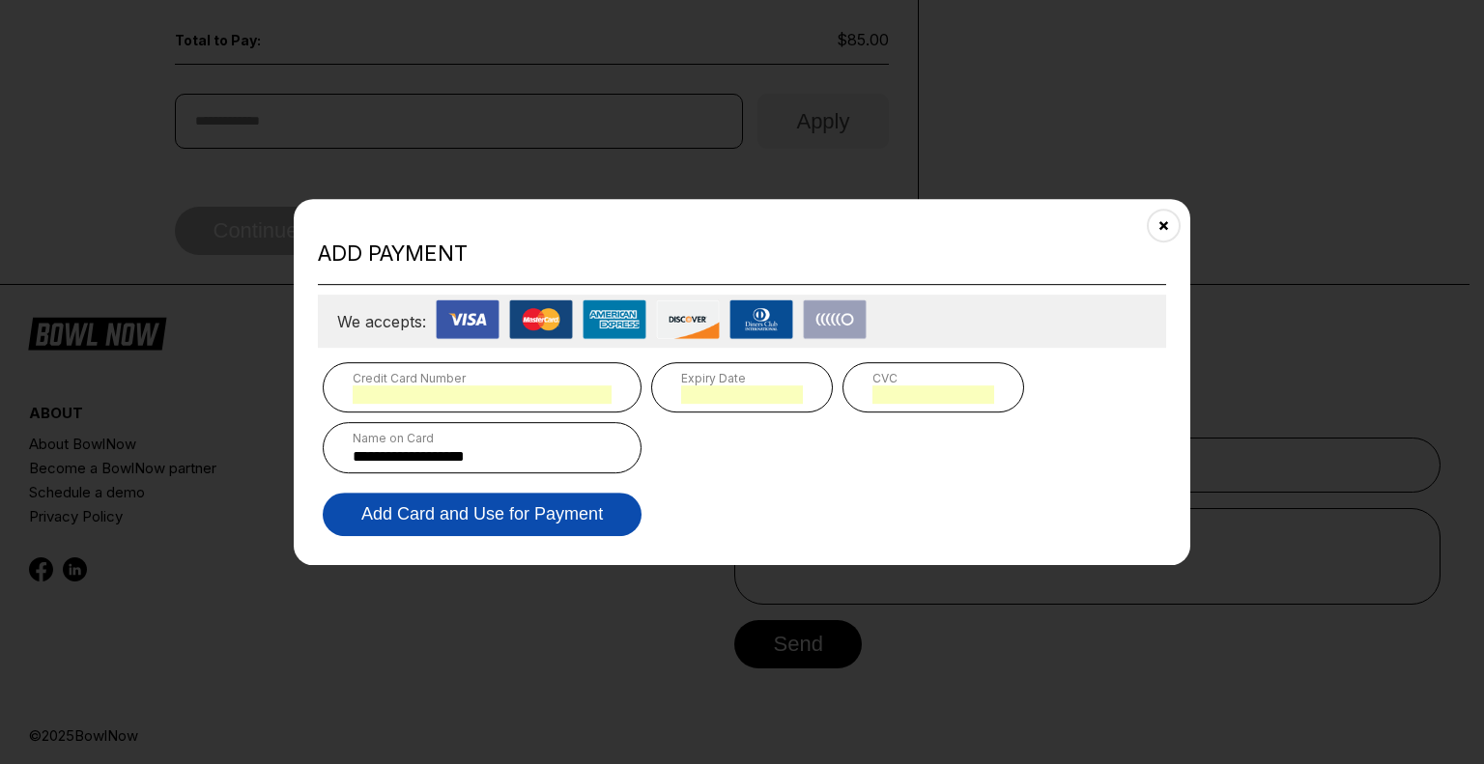
click at [442, 510] on button "Add Card and Use for Payment" at bounding box center [482, 514] width 319 height 43
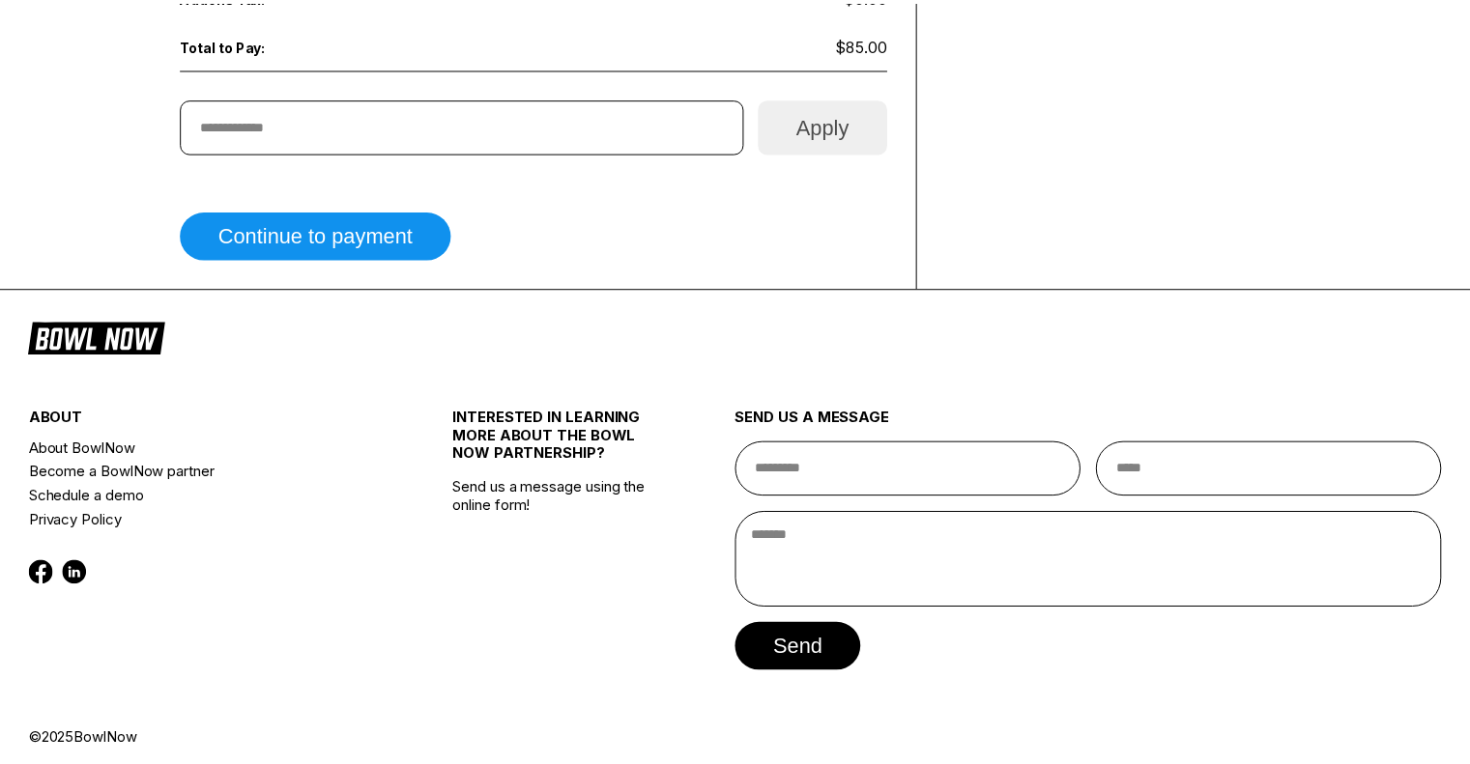
scroll to position [1177, 0]
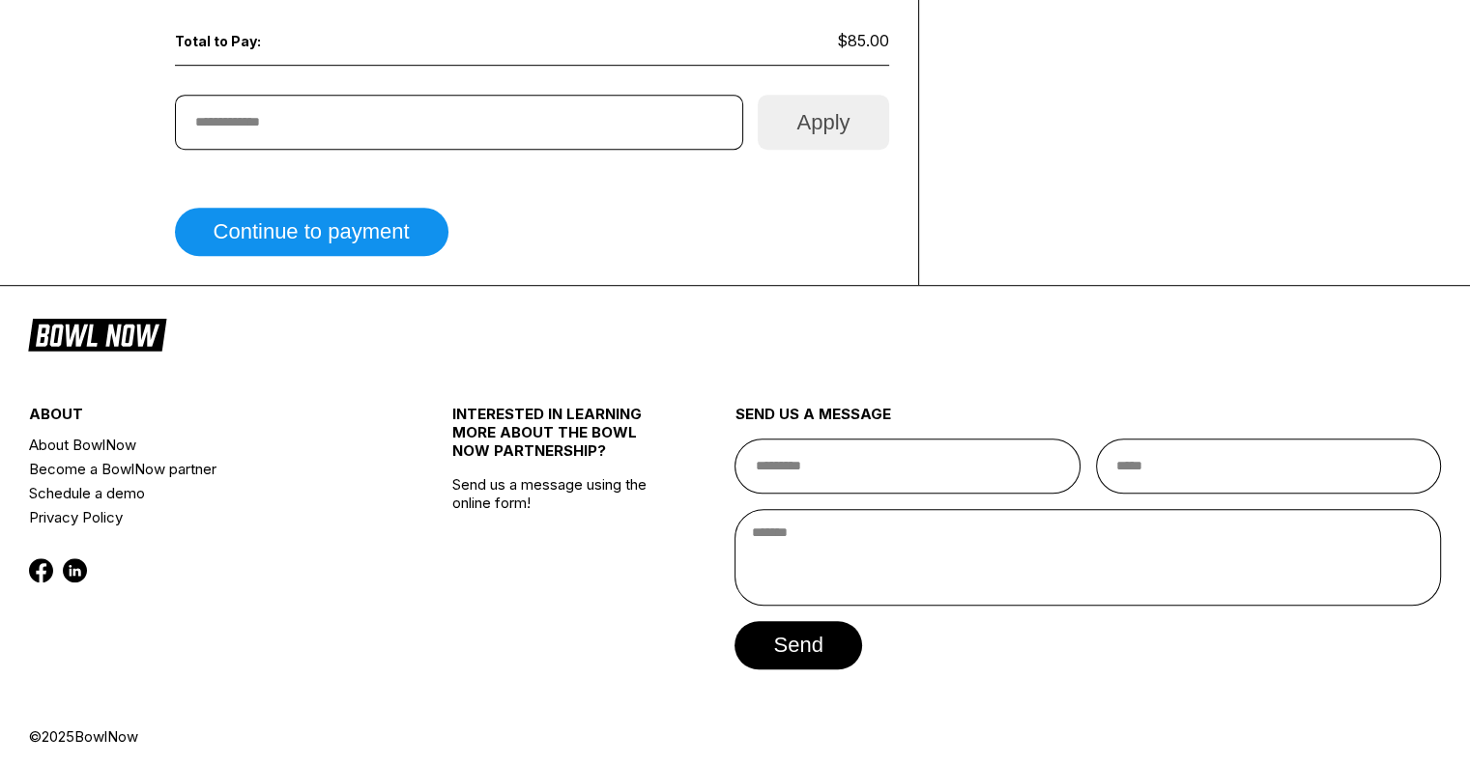
click at [496, 516] on div "INTERESTED IN LEARNING MORE ABOUT THE BOWL NOW PARTNERSHIP? Send us a message u…" at bounding box center [558, 544] width 212 height 365
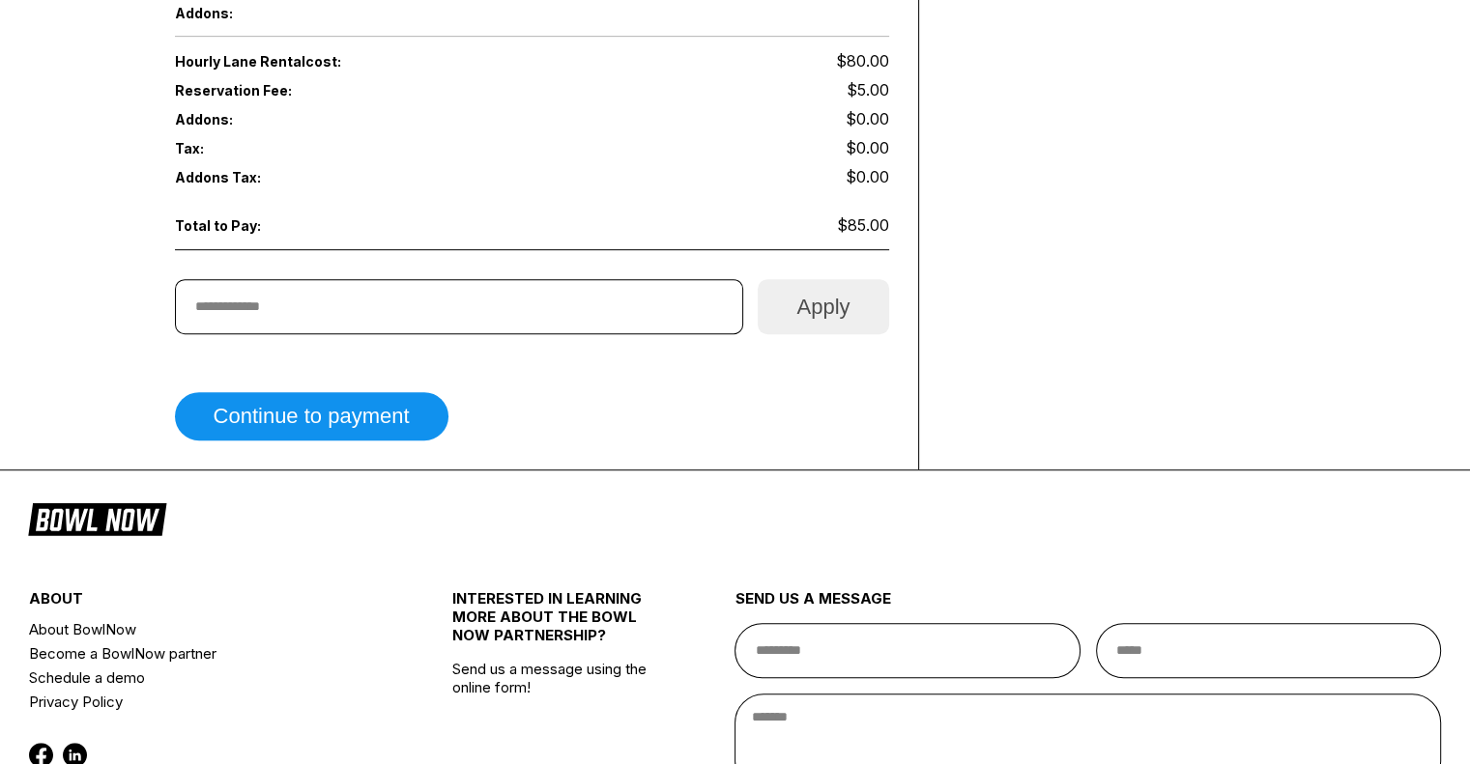
scroll to position [921, 0]
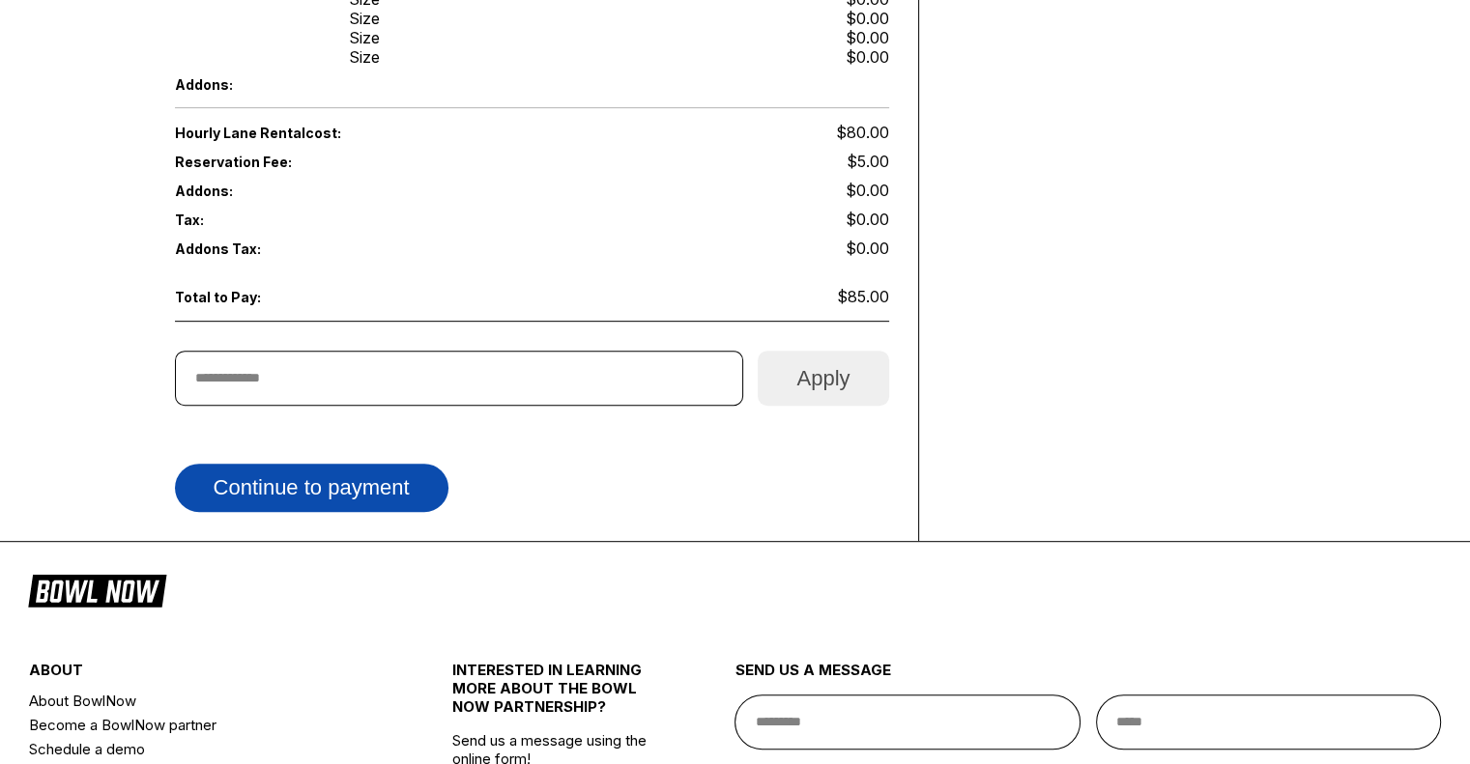
click at [358, 478] on button "Continue to payment" at bounding box center [311, 488] width 273 height 48
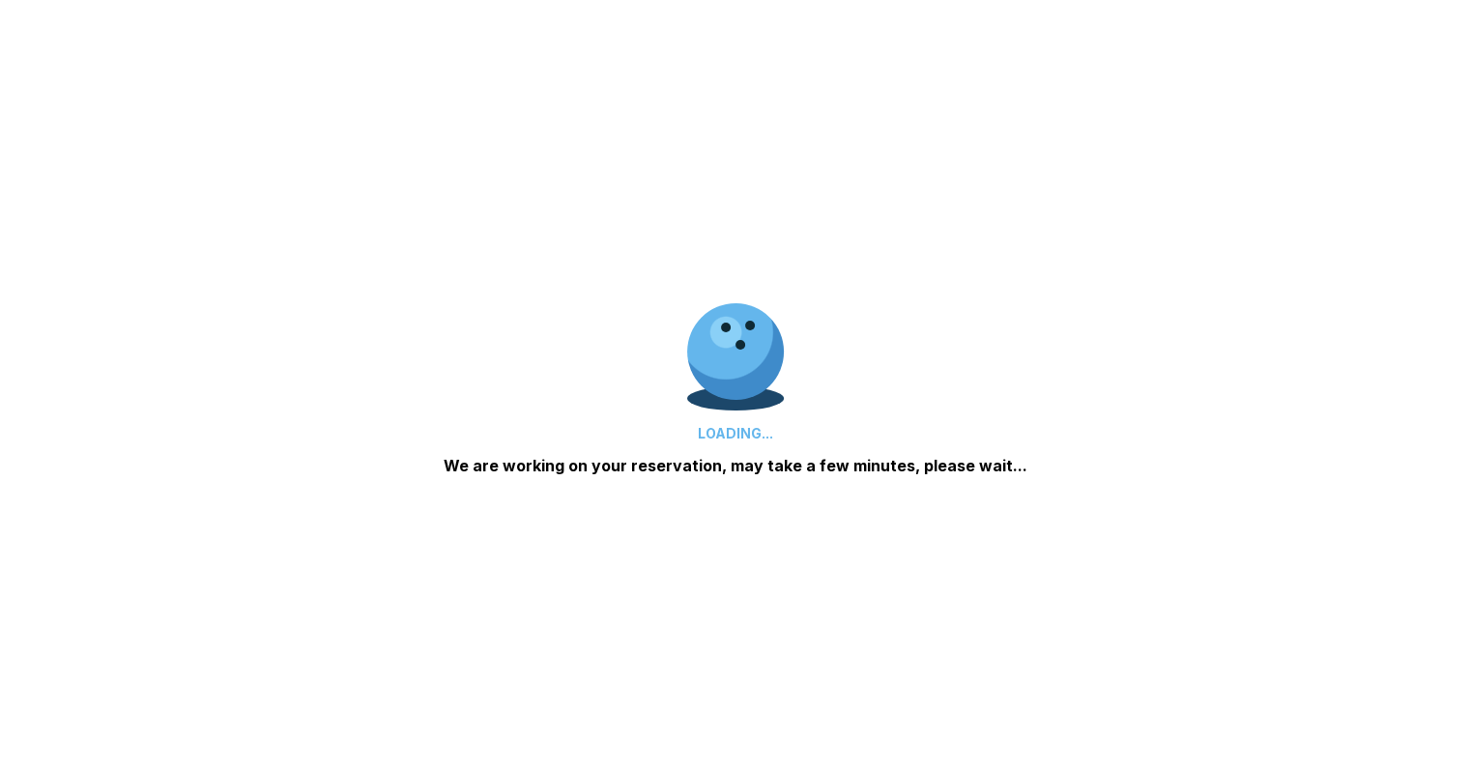
scroll to position [0, 0]
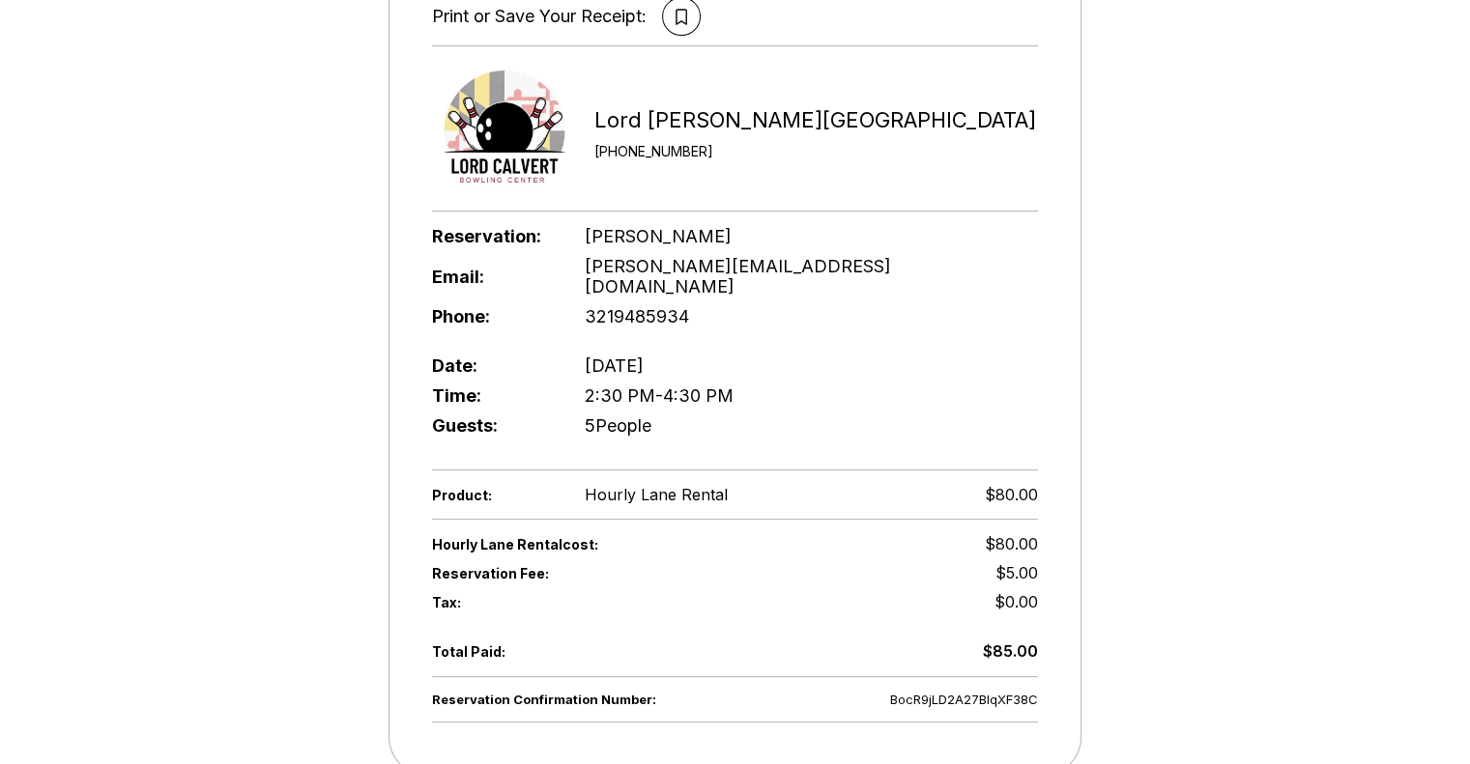
scroll to position [294, 0]
